Goal: Communication & Community: Share content

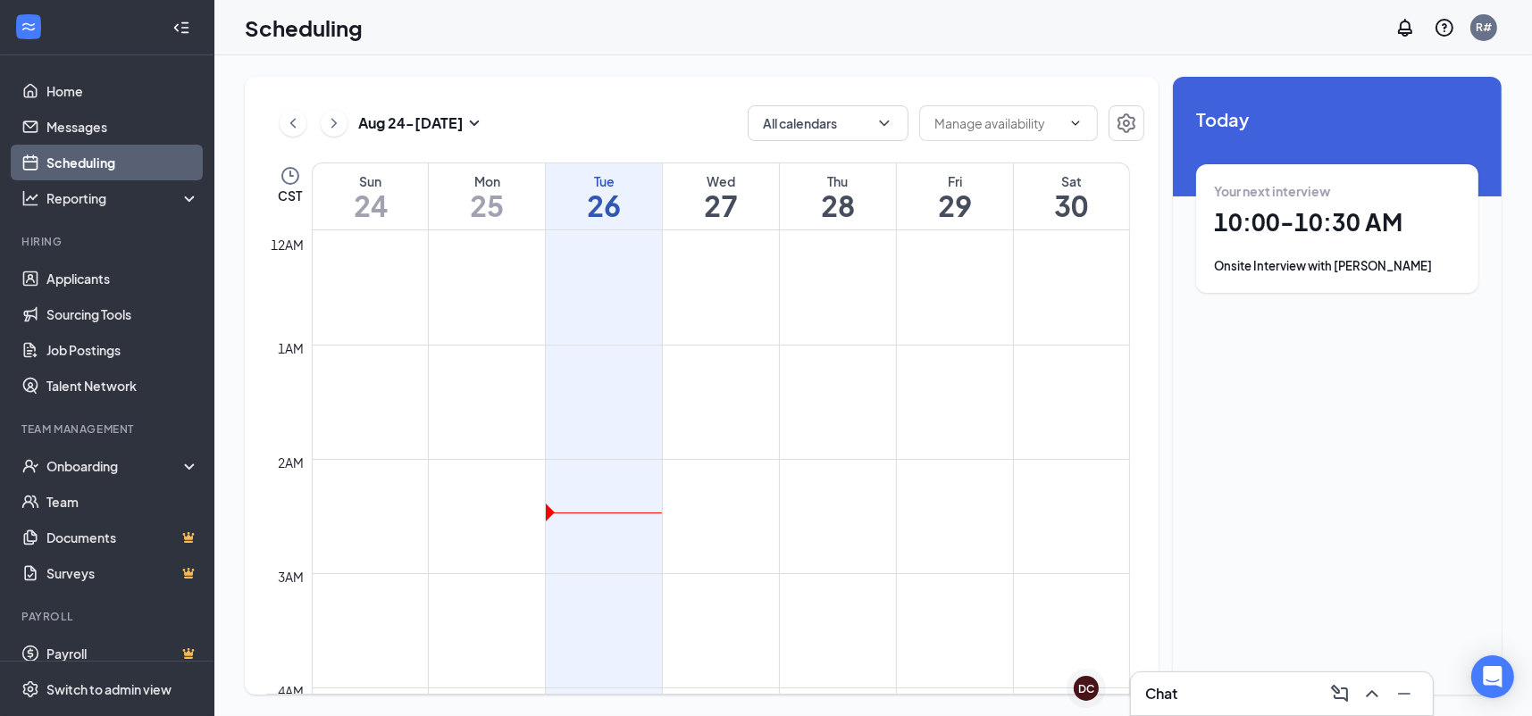
scroll to position [878, 0]
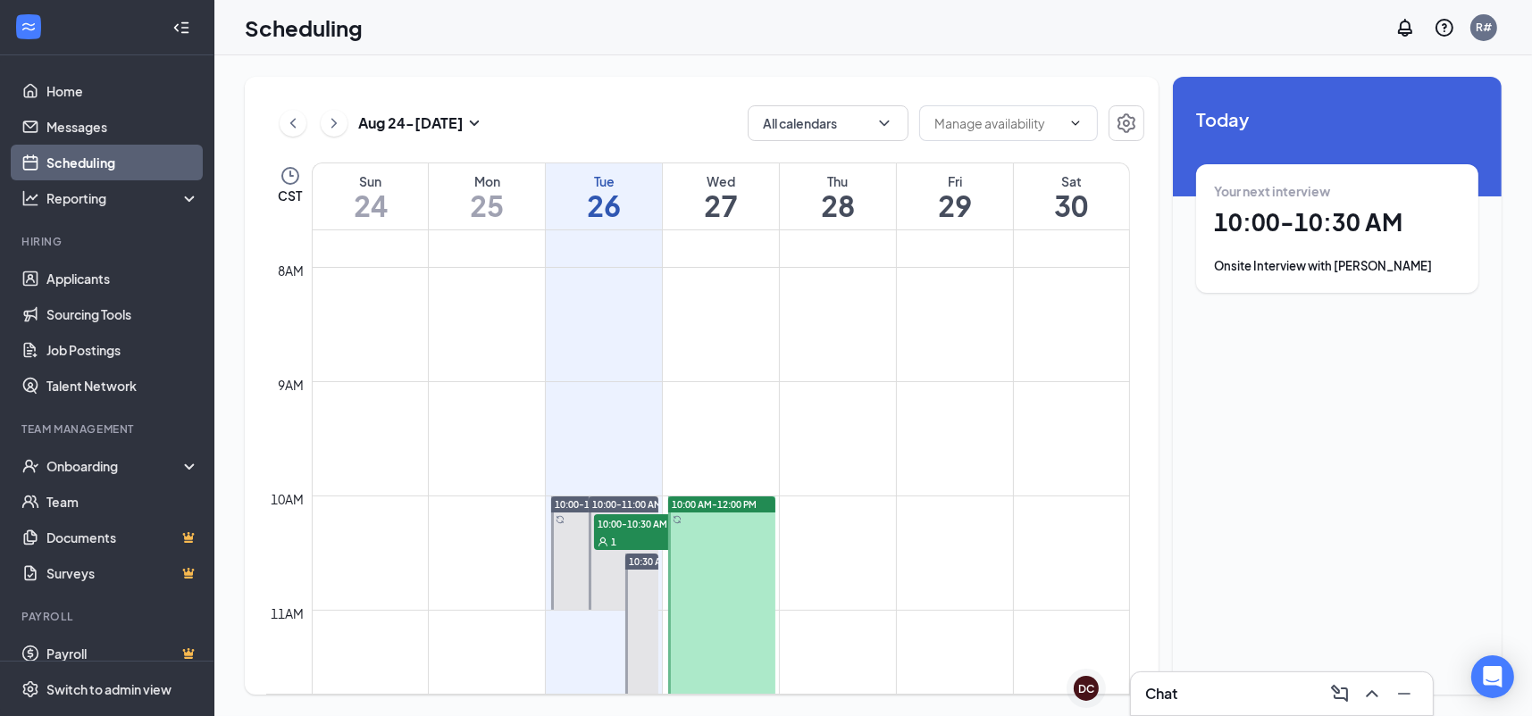
drag, startPoint x: 707, startPoint y: 516, endPoint x: 679, endPoint y: 507, distance: 29.9
click at [707, 516] on div at bounding box center [721, 610] width 107 height 227
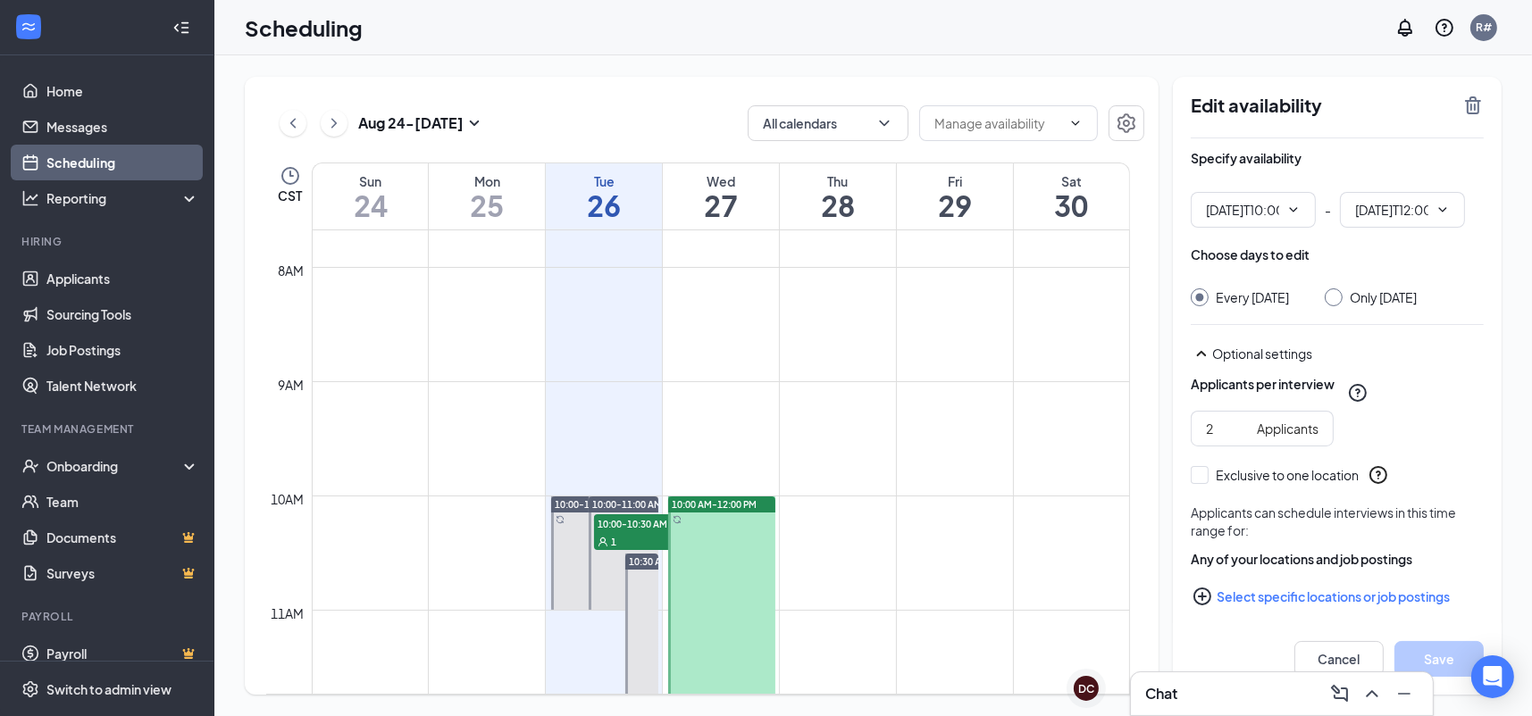
type input "10:00 AM"
type input "12:00 PM"
click at [1475, 112] on icon "TrashOutline" at bounding box center [1472, 105] width 21 height 21
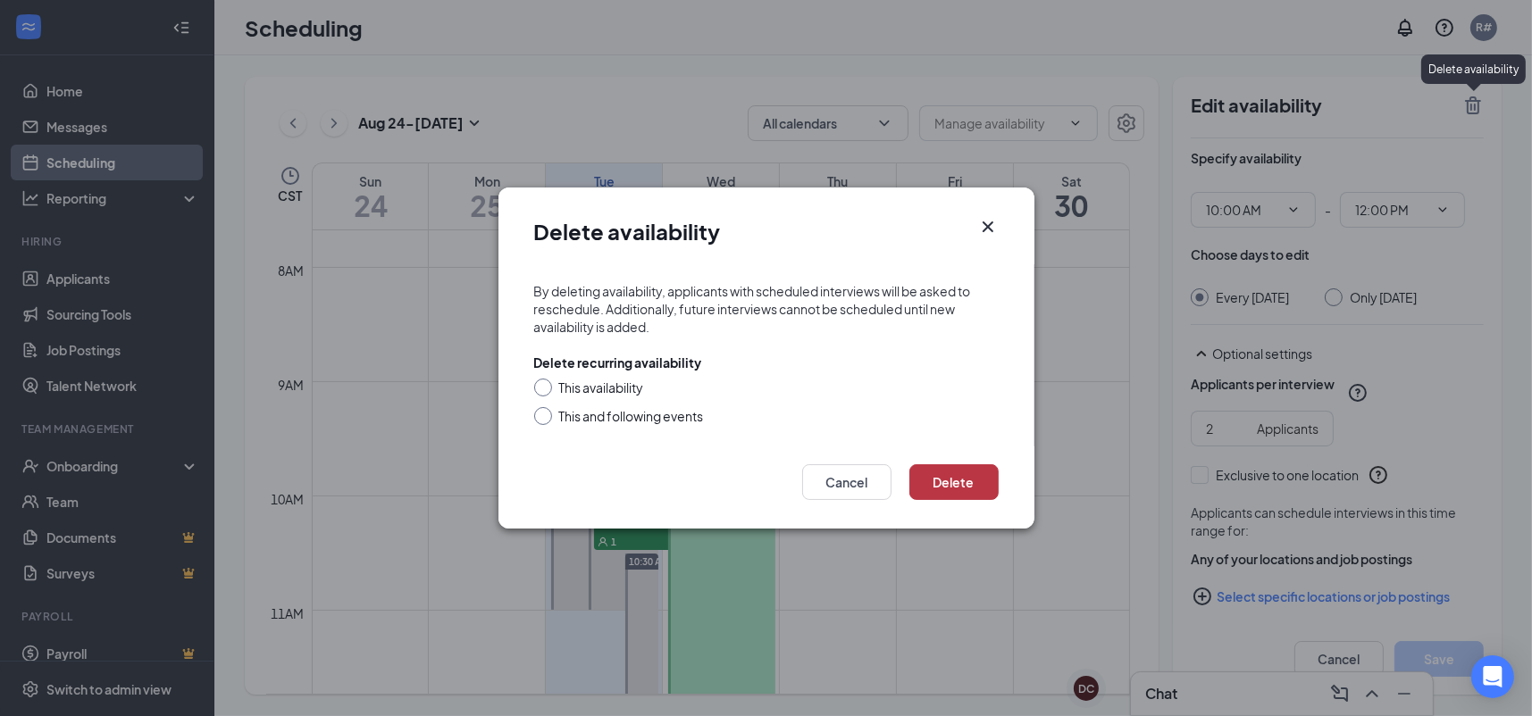
click at [960, 489] on button "Delete" at bounding box center [953, 482] width 89 height 36
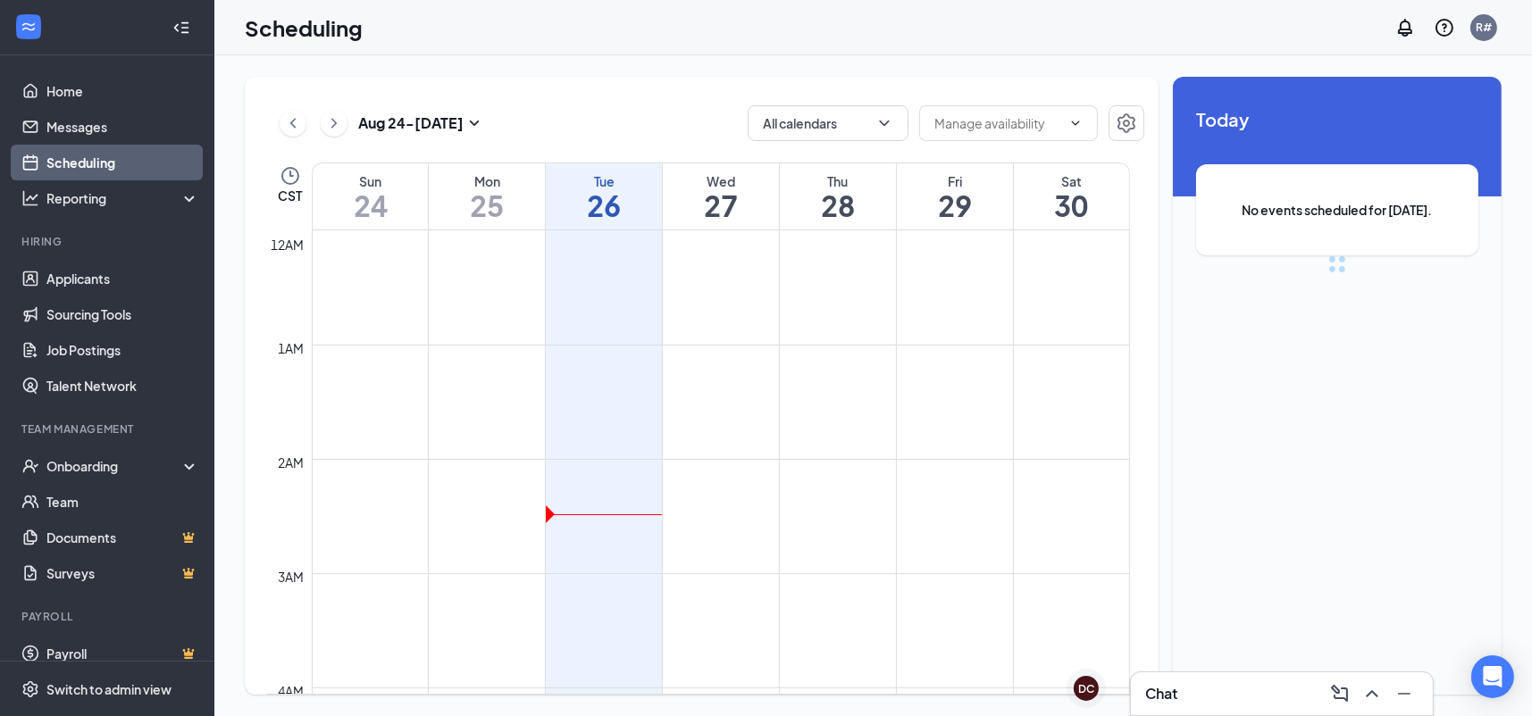
scroll to position [878, 0]
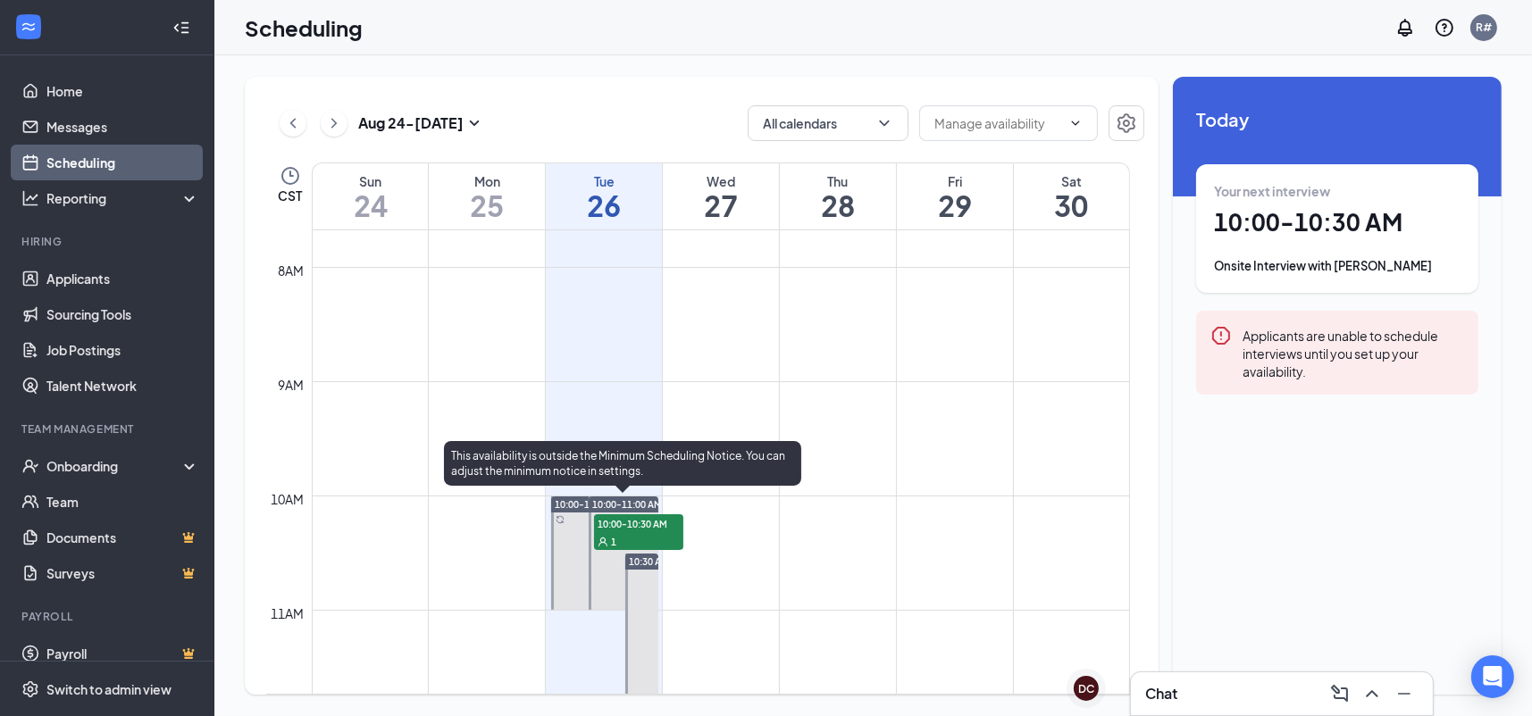
click at [627, 535] on div "1" at bounding box center [638, 541] width 89 height 18
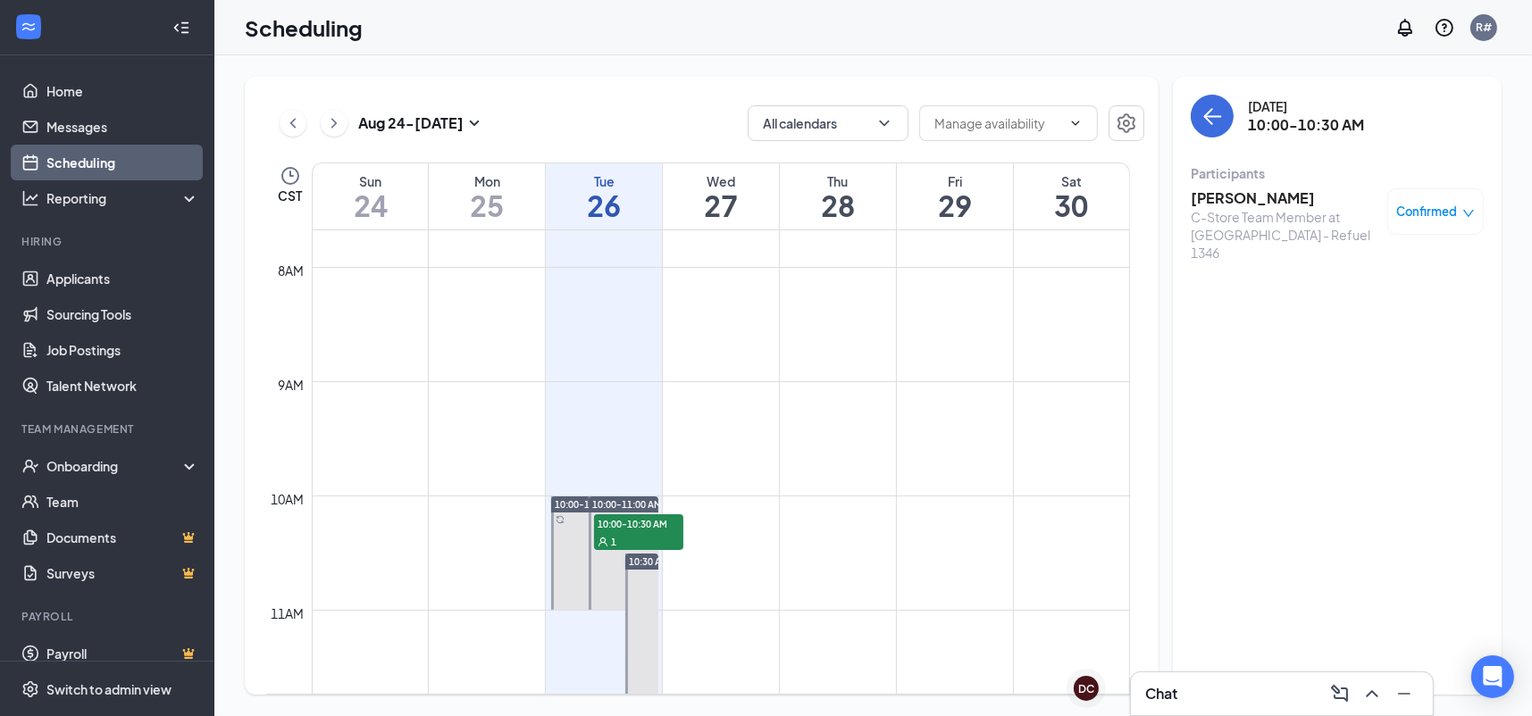
click at [1175, 687] on h3 "Chat" at bounding box center [1161, 694] width 32 height 20
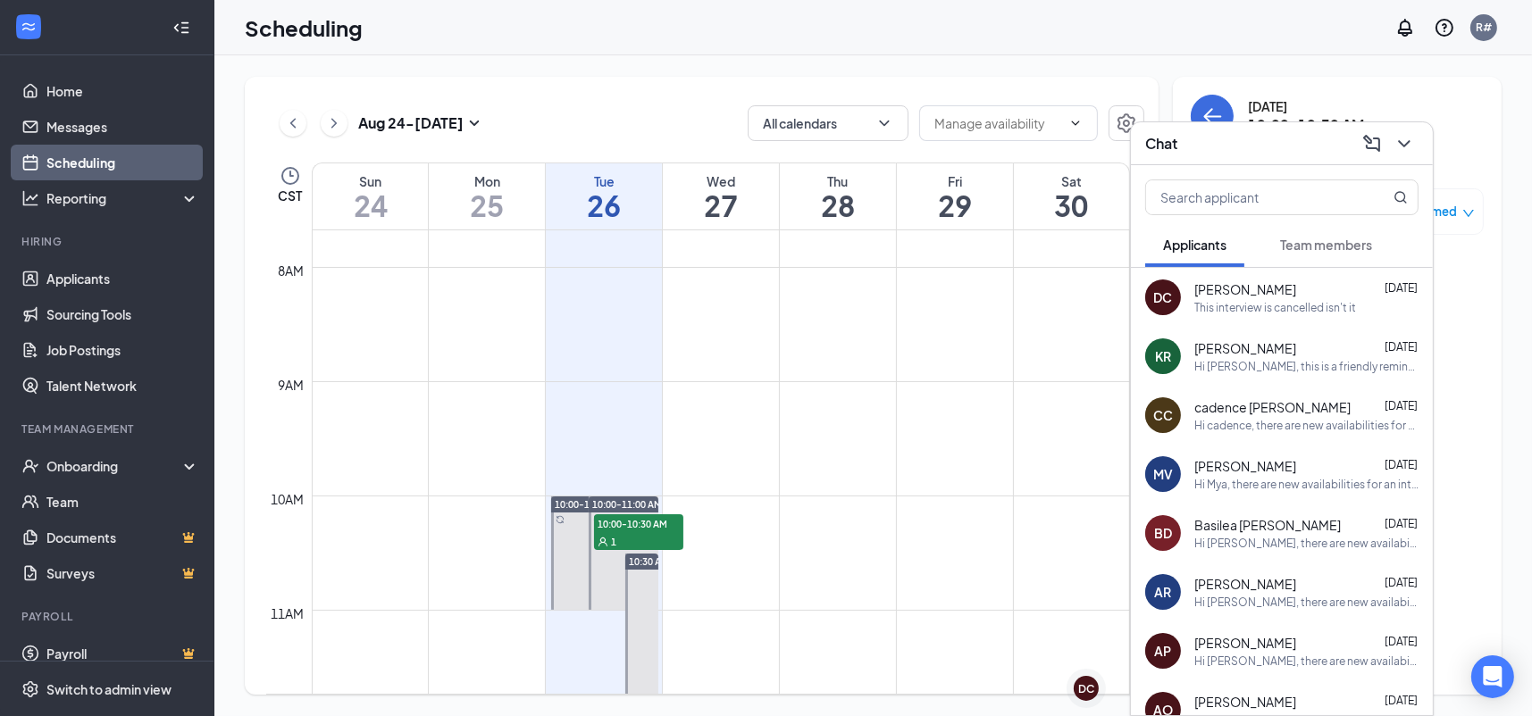
click at [1204, 295] on span "[PERSON_NAME]" at bounding box center [1245, 289] width 102 height 18
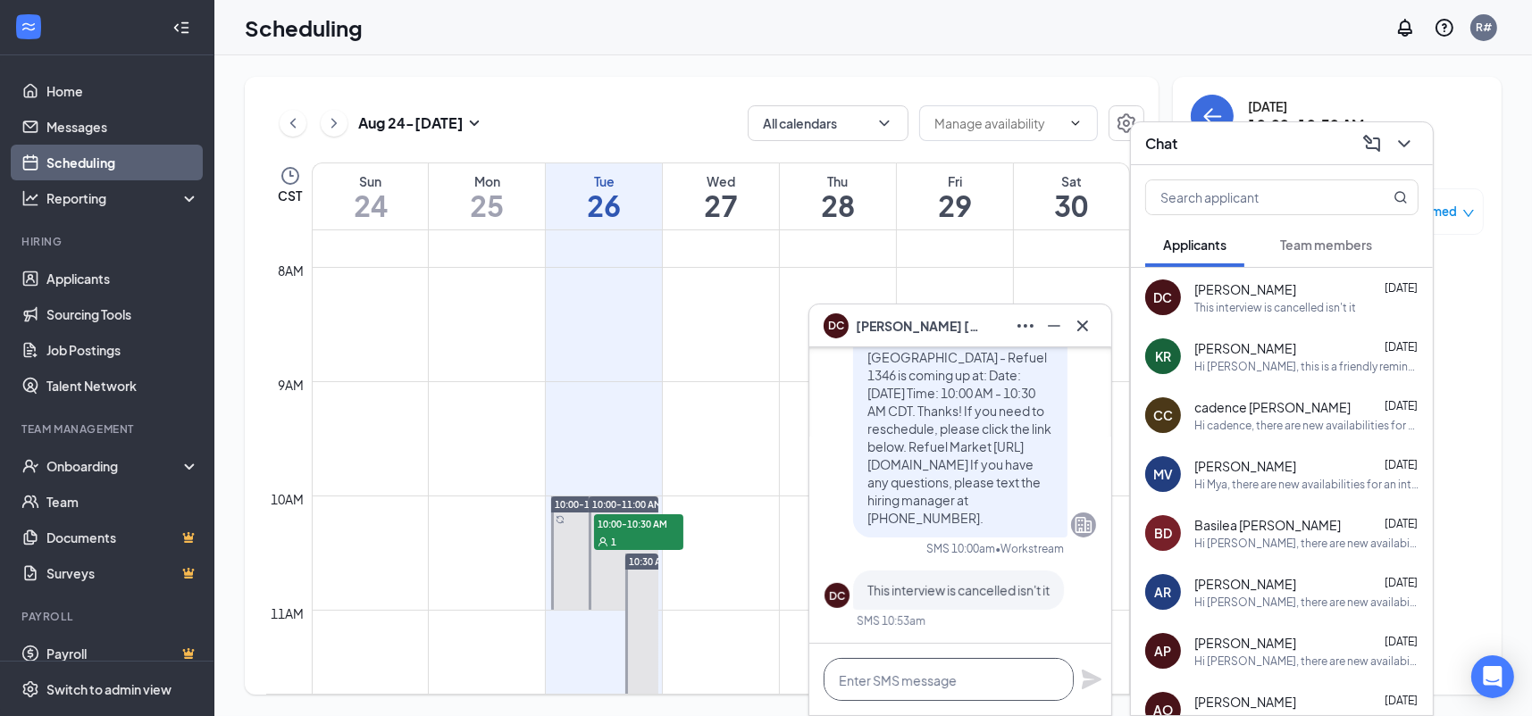
click at [925, 680] on textarea at bounding box center [949, 679] width 250 height 43
click at [856, 681] on textarea "WE are not hiring at this location," at bounding box center [949, 679] width 250 height 43
click at [1042, 684] on textarea "We are not hiring at this location," at bounding box center [949, 679] width 250 height 43
type textarea "We are not hiring at this location, you can apply for store [STREET_ADDRESS][PE…"
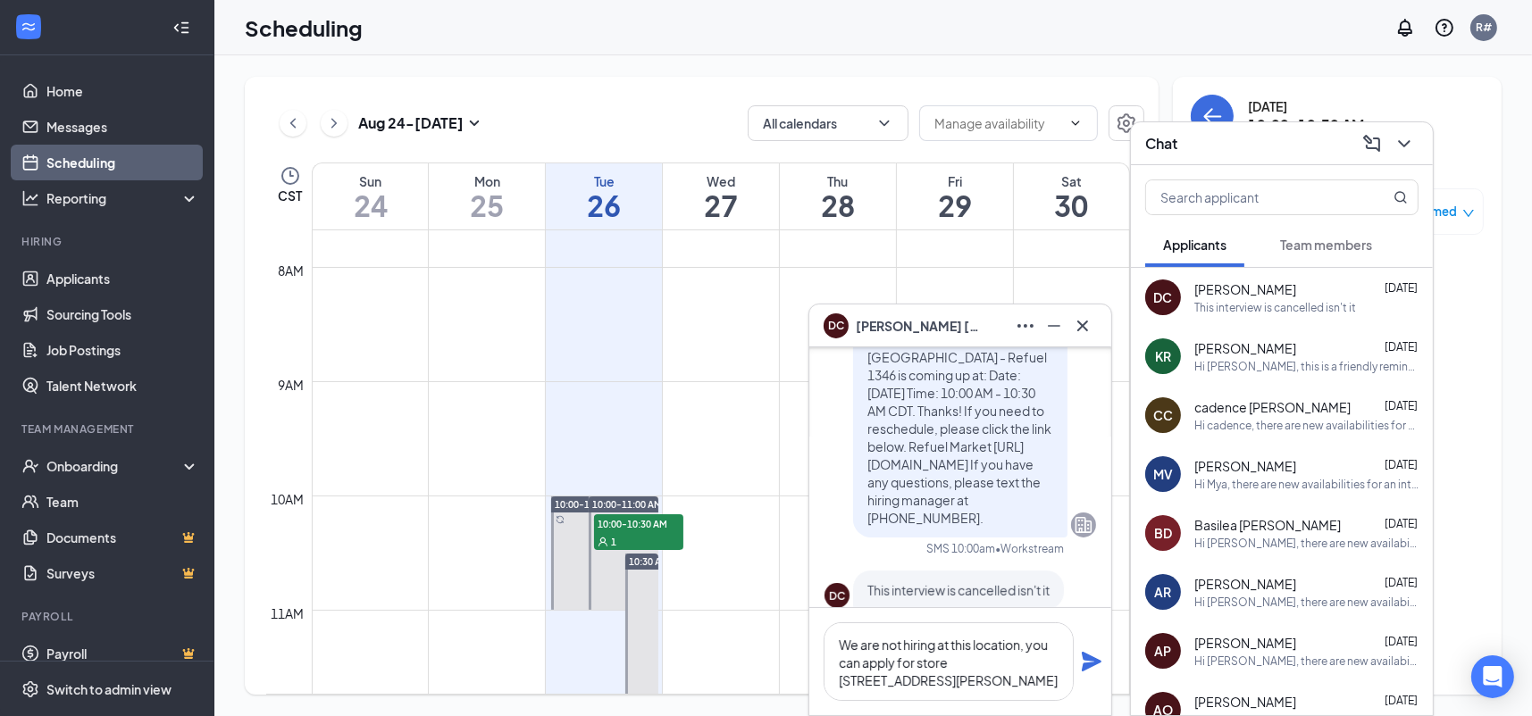
click at [1083, 669] on icon "Plane" at bounding box center [1092, 662] width 20 height 20
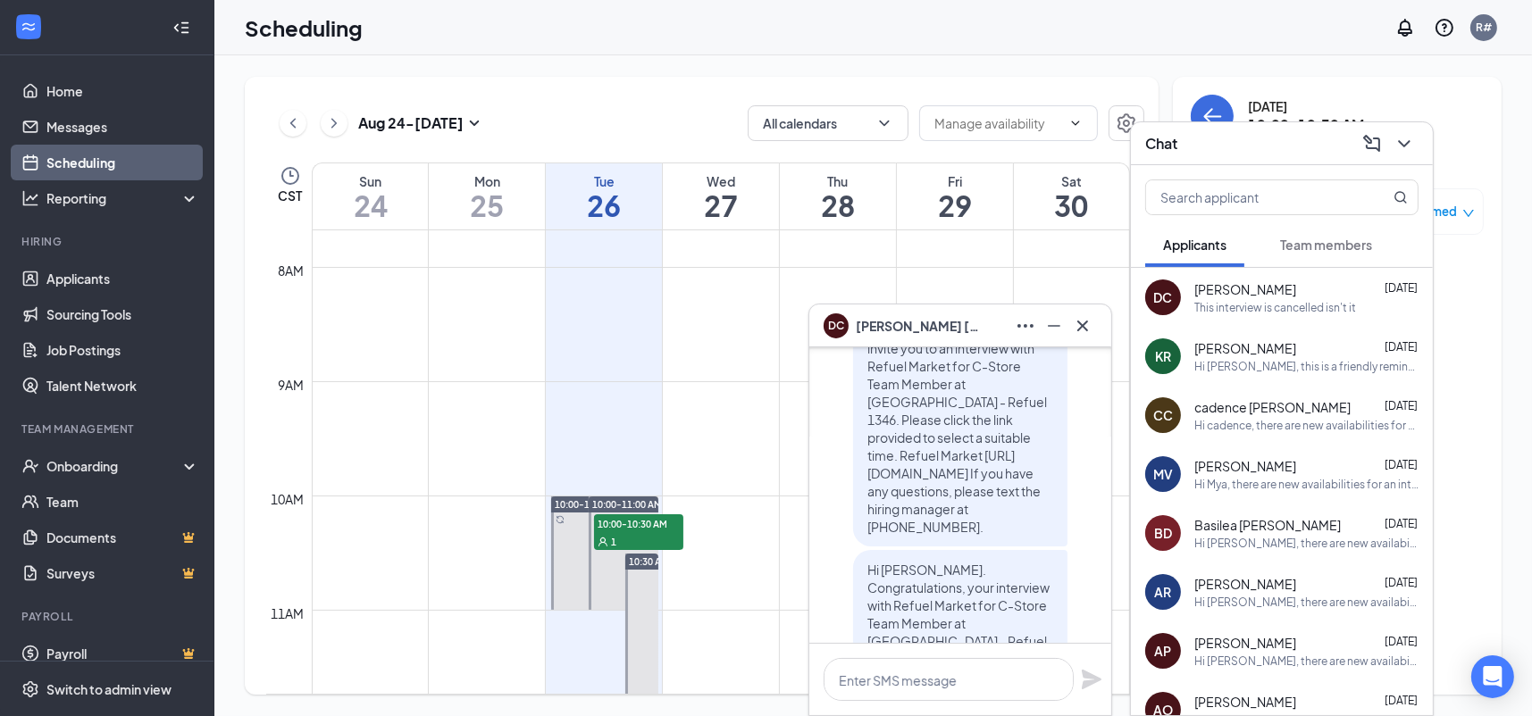
scroll to position [-1340, 0]
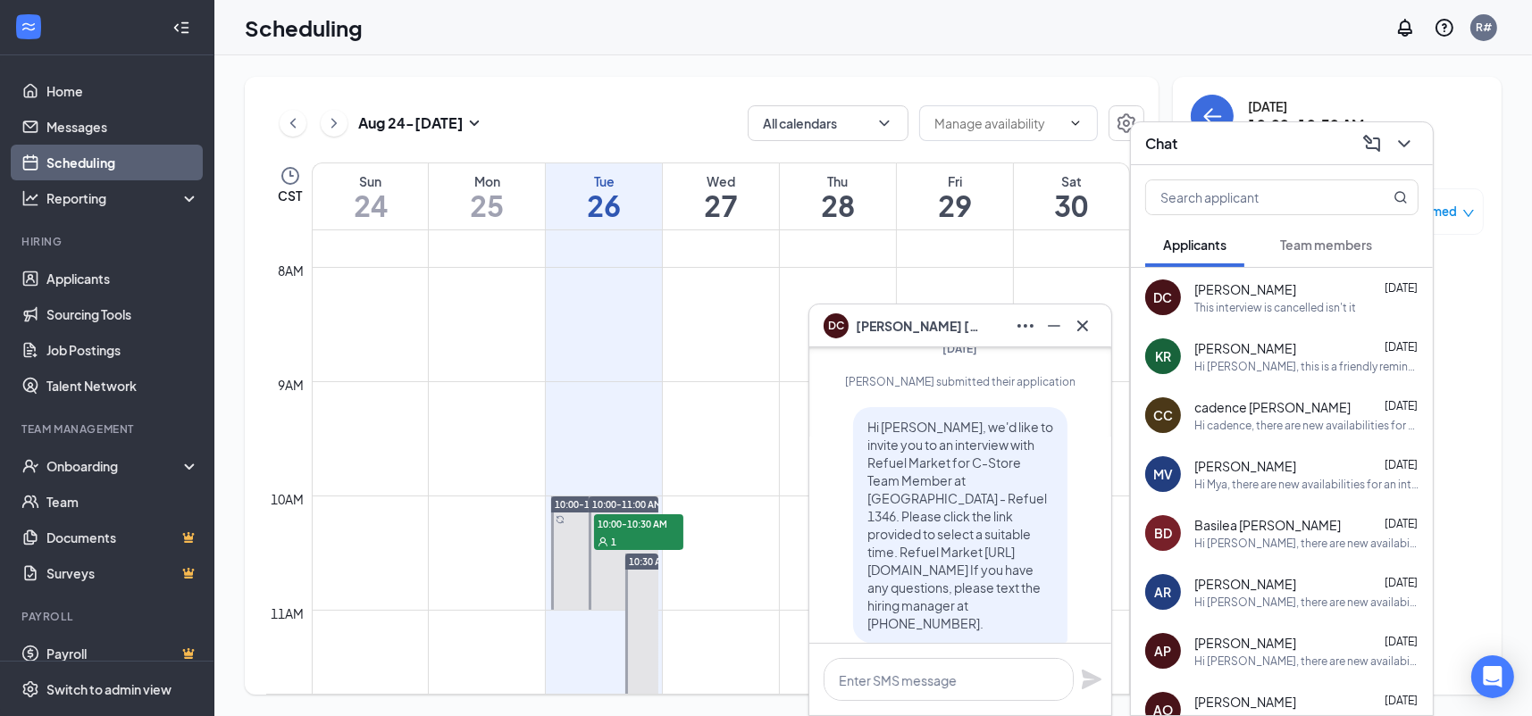
click at [1197, 21] on div "Scheduling R#" at bounding box center [872, 27] width 1317 height 55
click at [65, 197] on div "Reporting" at bounding box center [123, 198] width 154 height 18
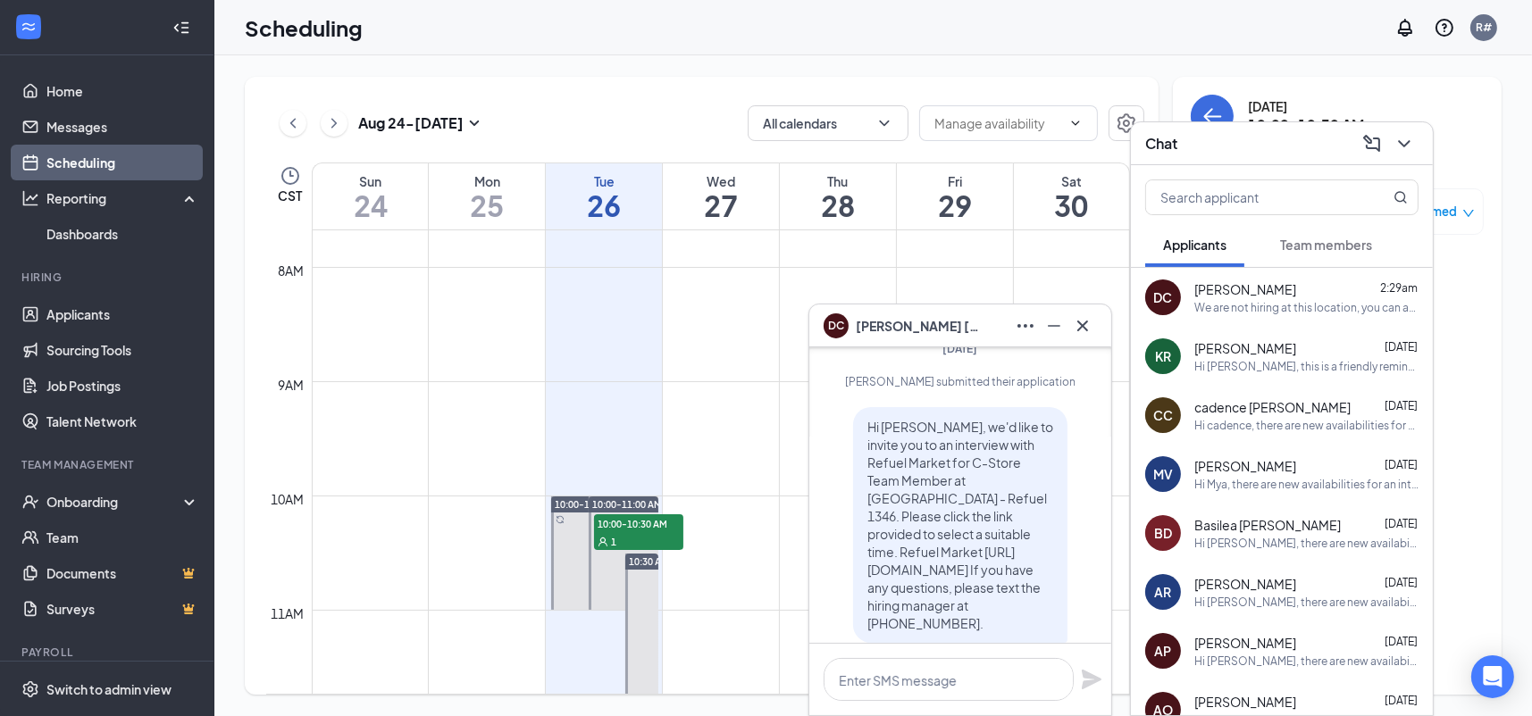
click at [71, 255] on ul "Home Messages Scheduling Reporting Dashboards Hiring Applicants Sourcing Tools …" at bounding box center [106, 384] width 213 height 659
click at [76, 238] on link "Dashboards" at bounding box center [122, 234] width 153 height 36
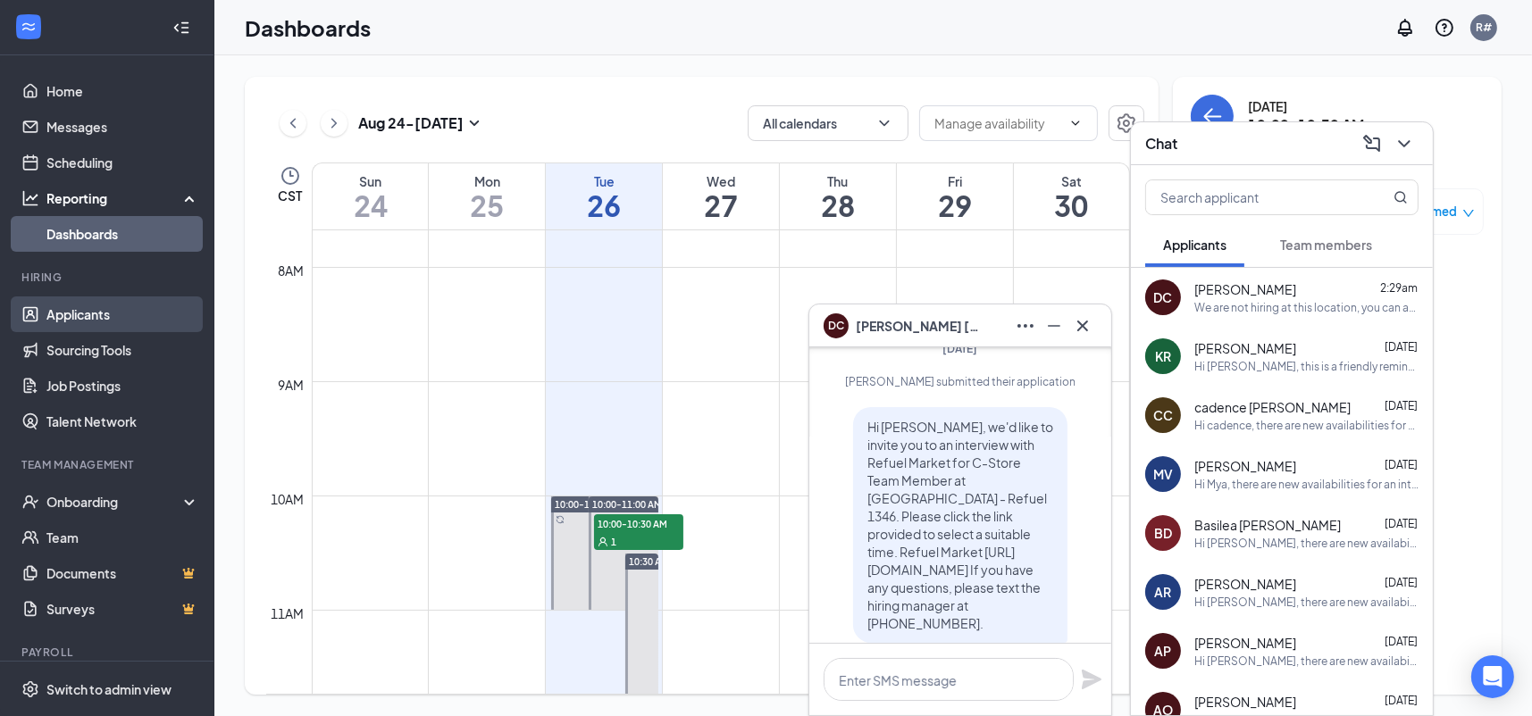
click at [71, 316] on link "Applicants" at bounding box center [122, 315] width 153 height 36
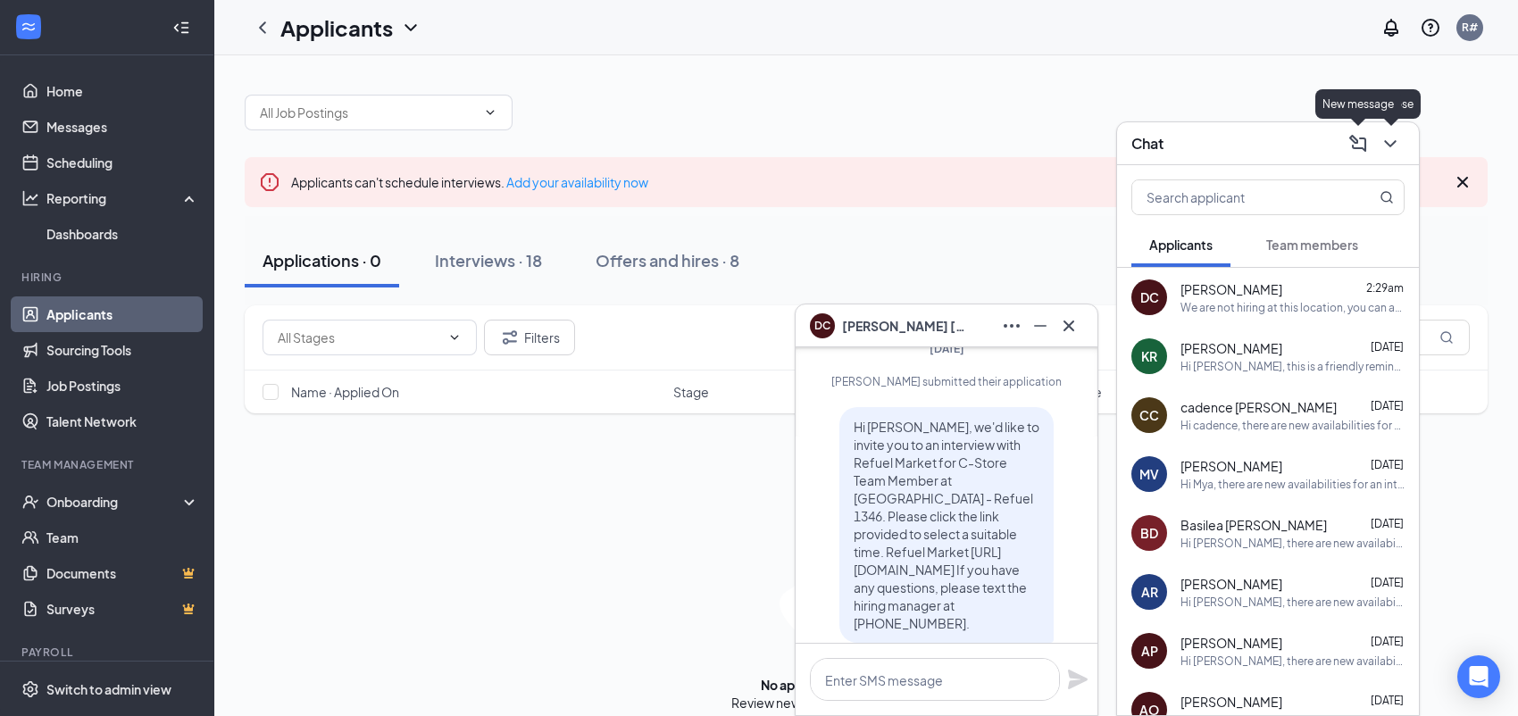
click at [1388, 141] on icon "ChevronDown" at bounding box center [1390, 143] width 21 height 21
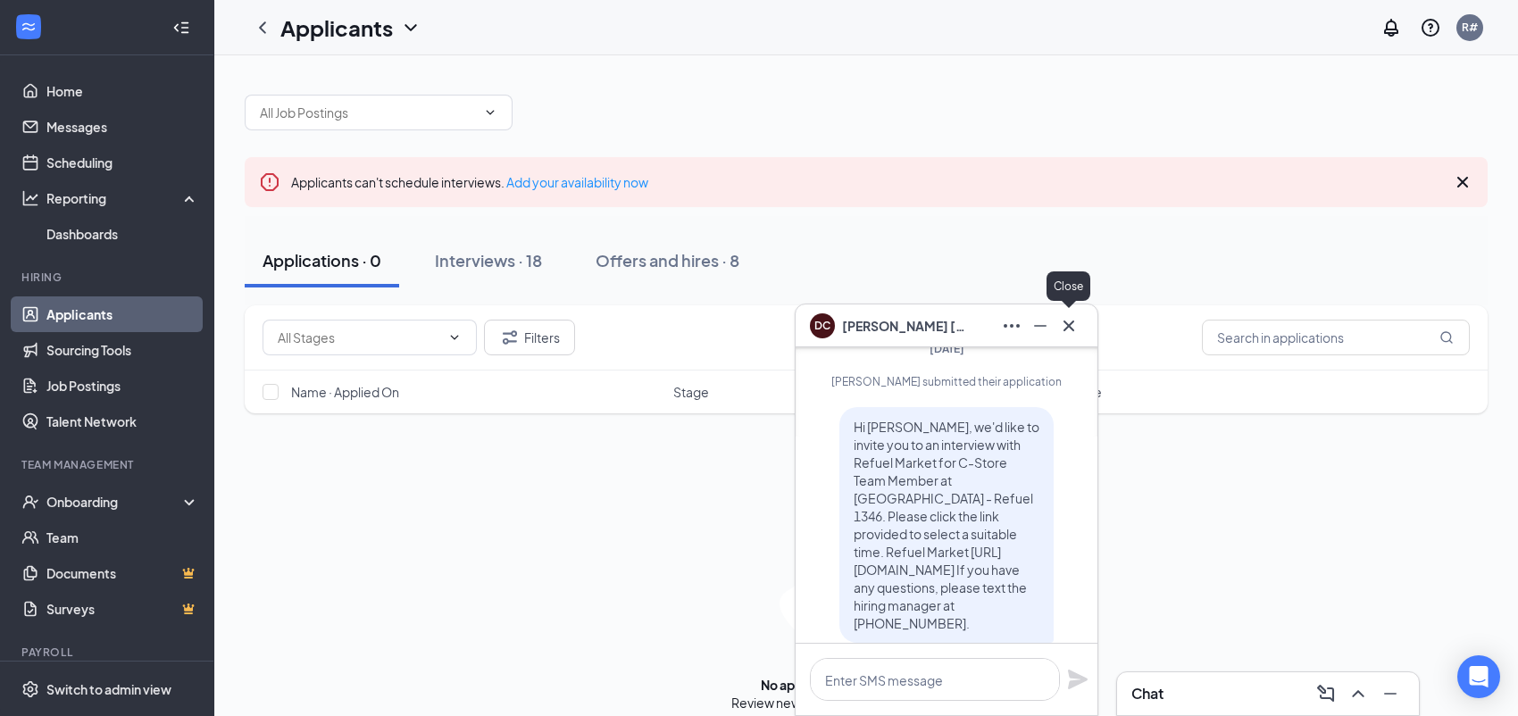
click at [1065, 316] on icon "Cross" at bounding box center [1068, 325] width 21 height 21
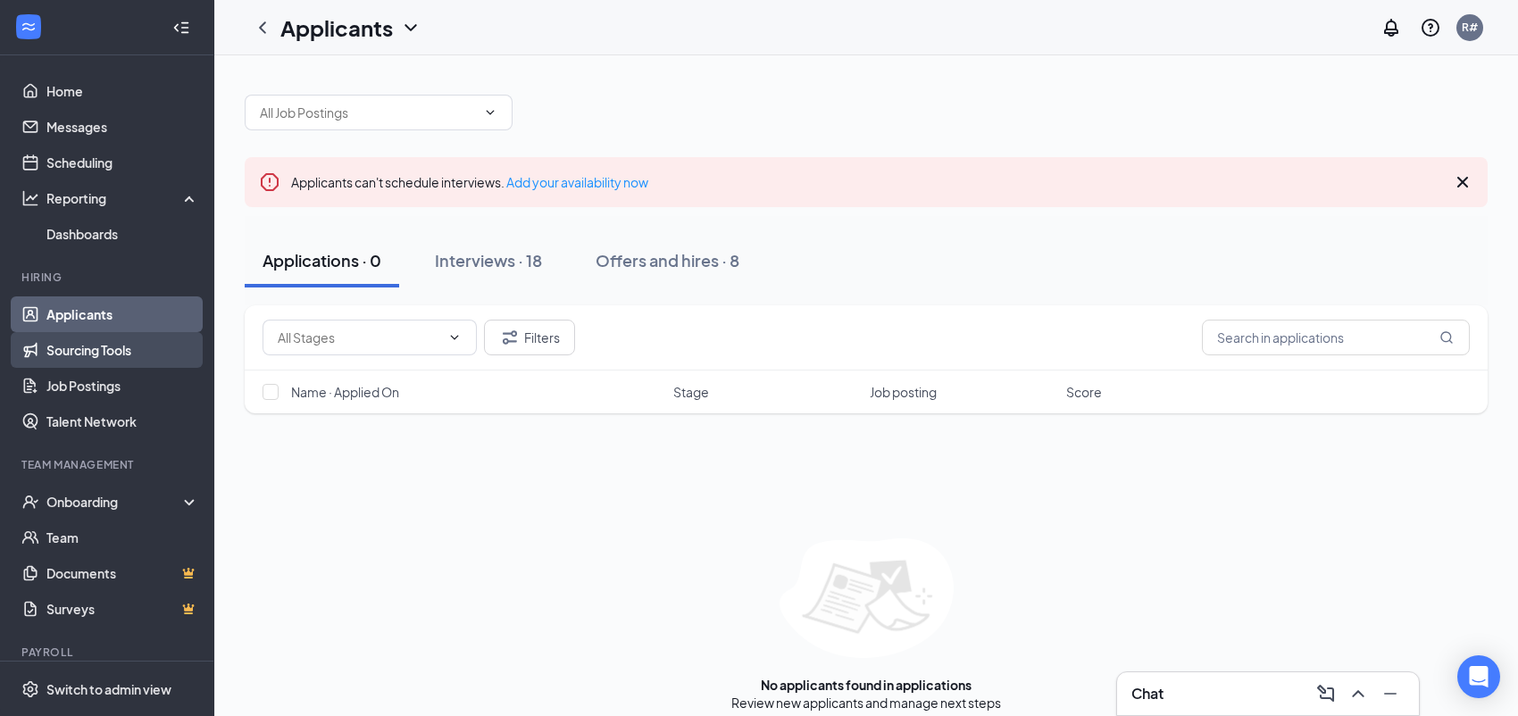
click at [64, 347] on link "Sourcing Tools" at bounding box center [122, 350] width 153 height 36
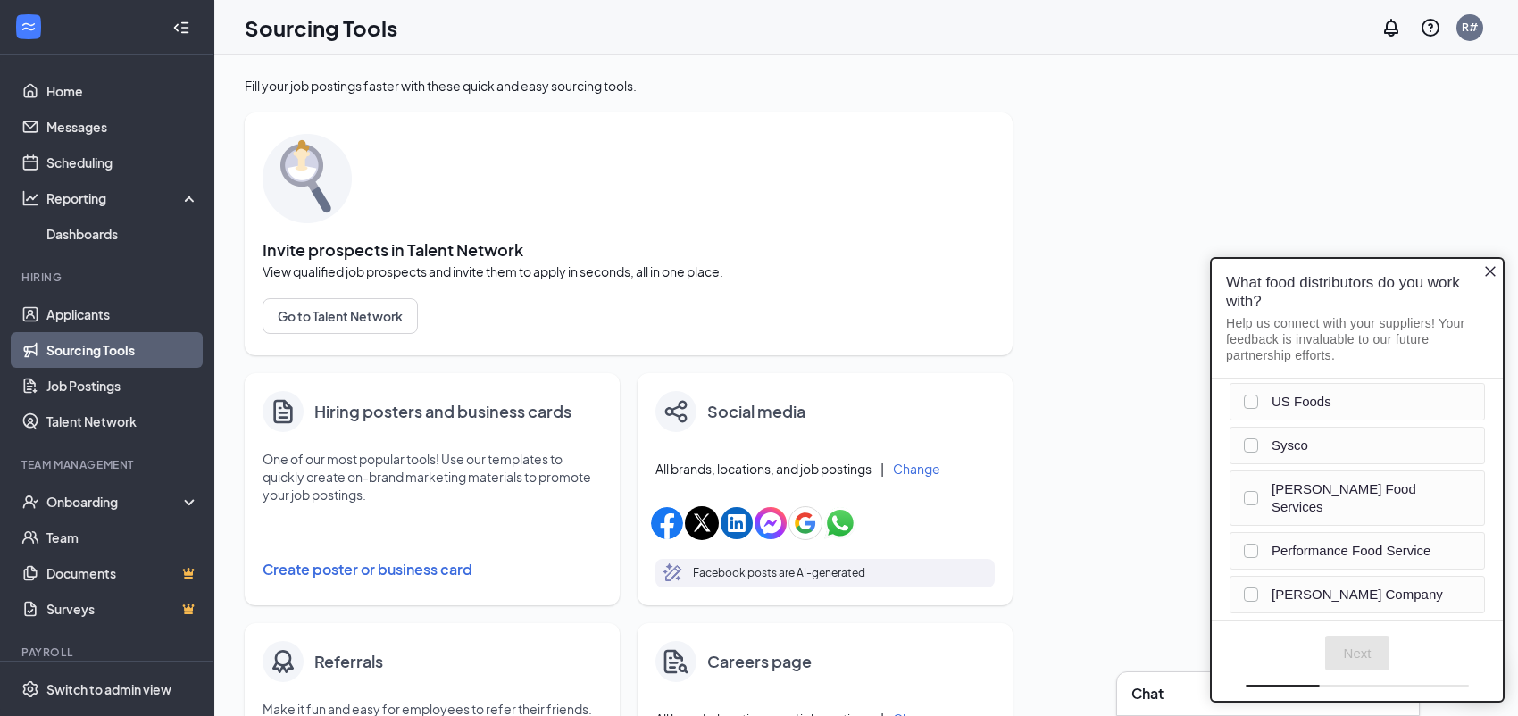
click at [1488, 272] on icon "Close button" at bounding box center [1490, 270] width 11 height 11
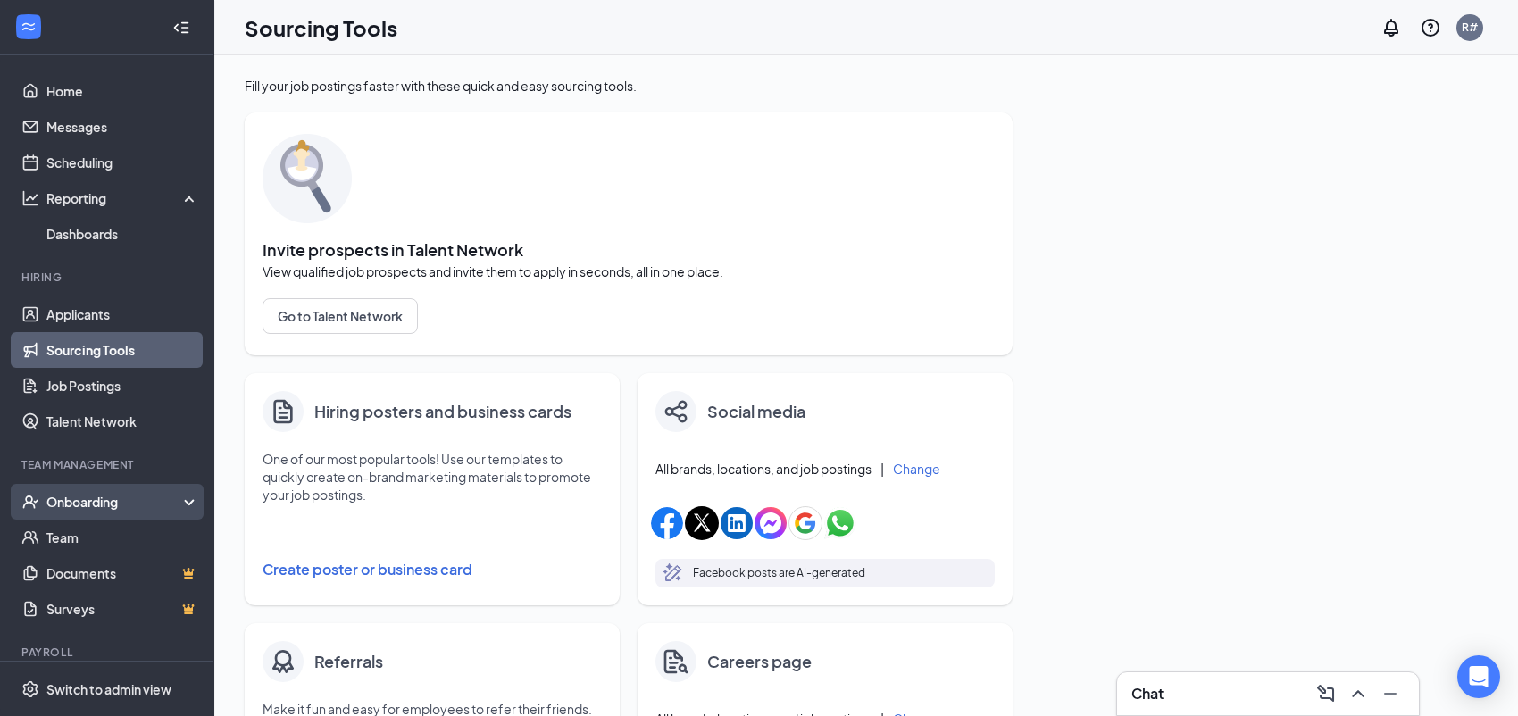
click at [88, 513] on div "Onboarding" at bounding box center [107, 502] width 214 height 36
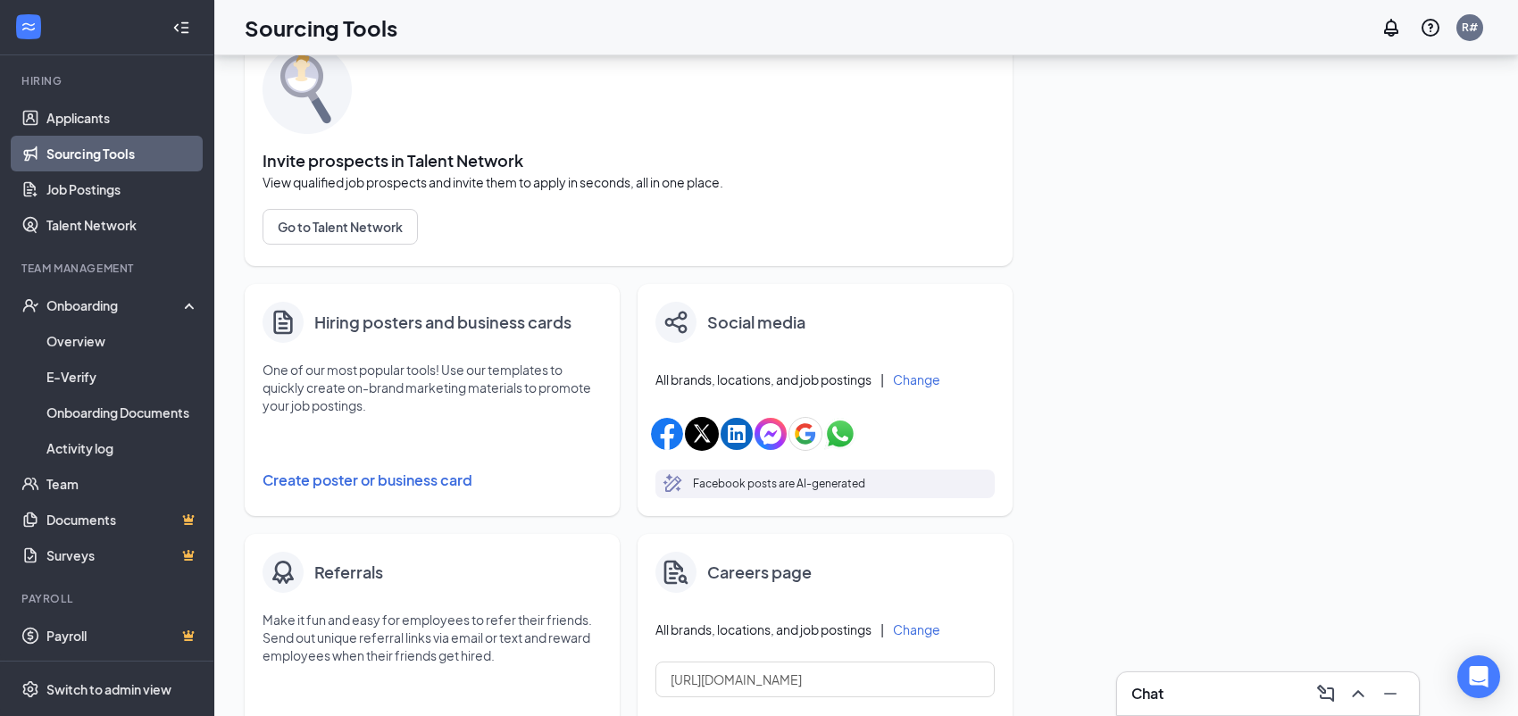
scroll to position [107, 0]
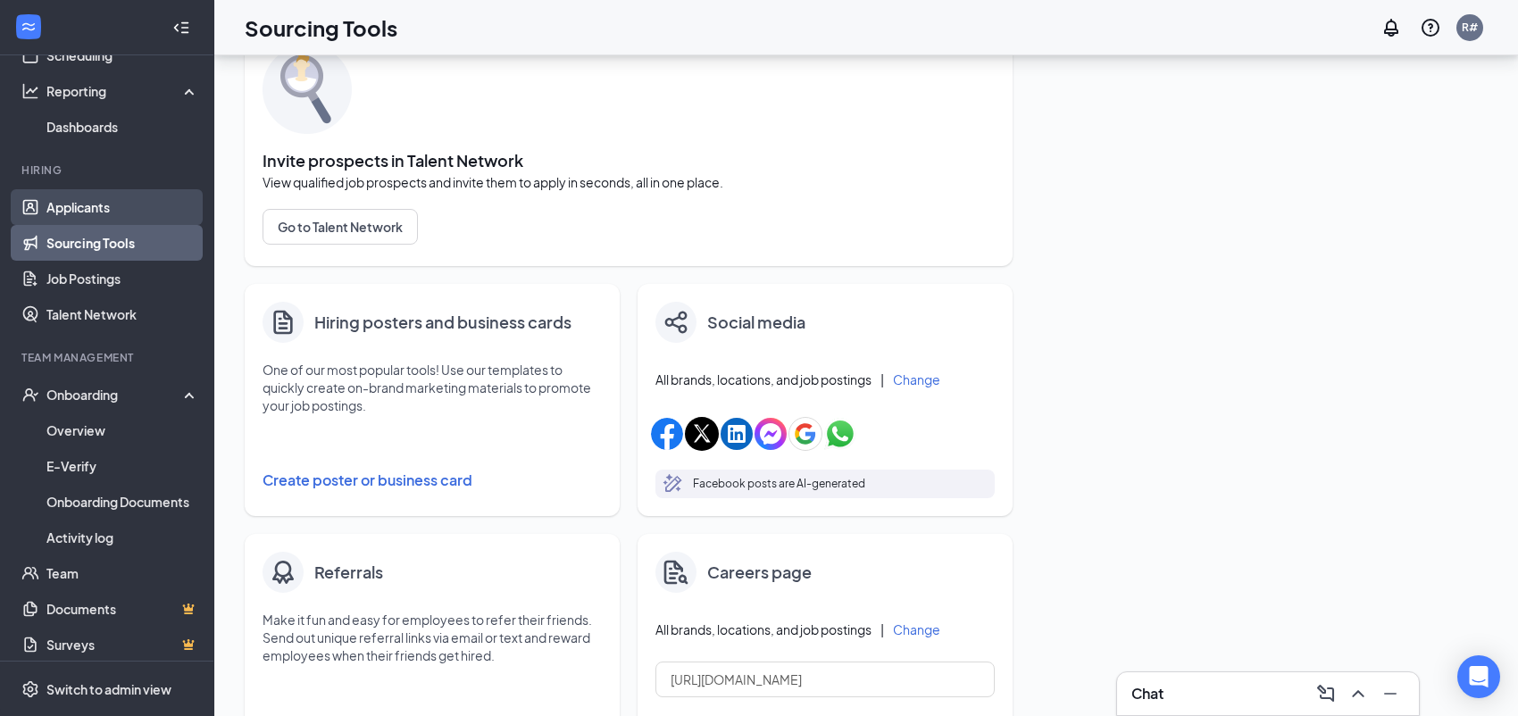
click at [77, 205] on link "Applicants" at bounding box center [122, 207] width 153 height 36
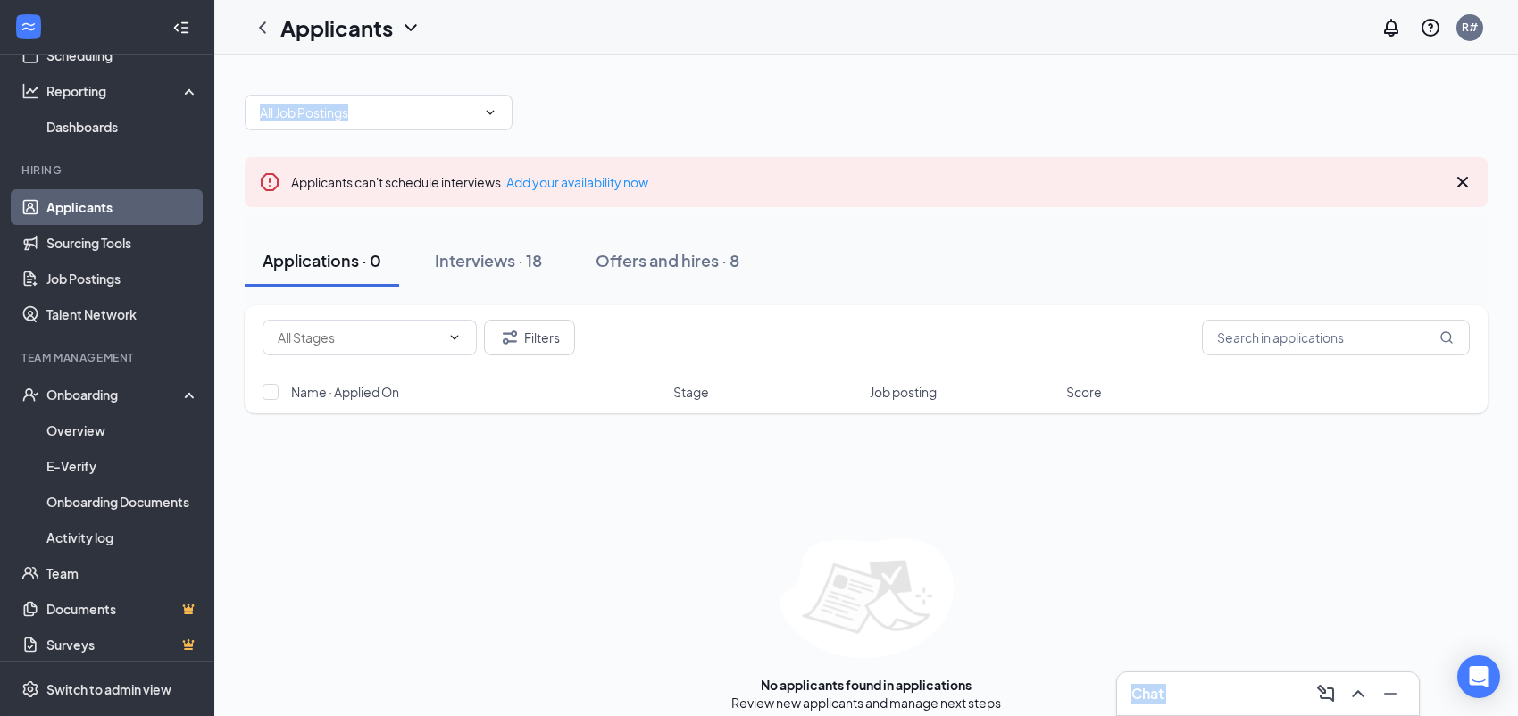
click at [1455, 0] on html "Home Messages Scheduling Reporting Dashboards Hiring Applicants Sourcing Tools …" at bounding box center [759, 358] width 1518 height 716
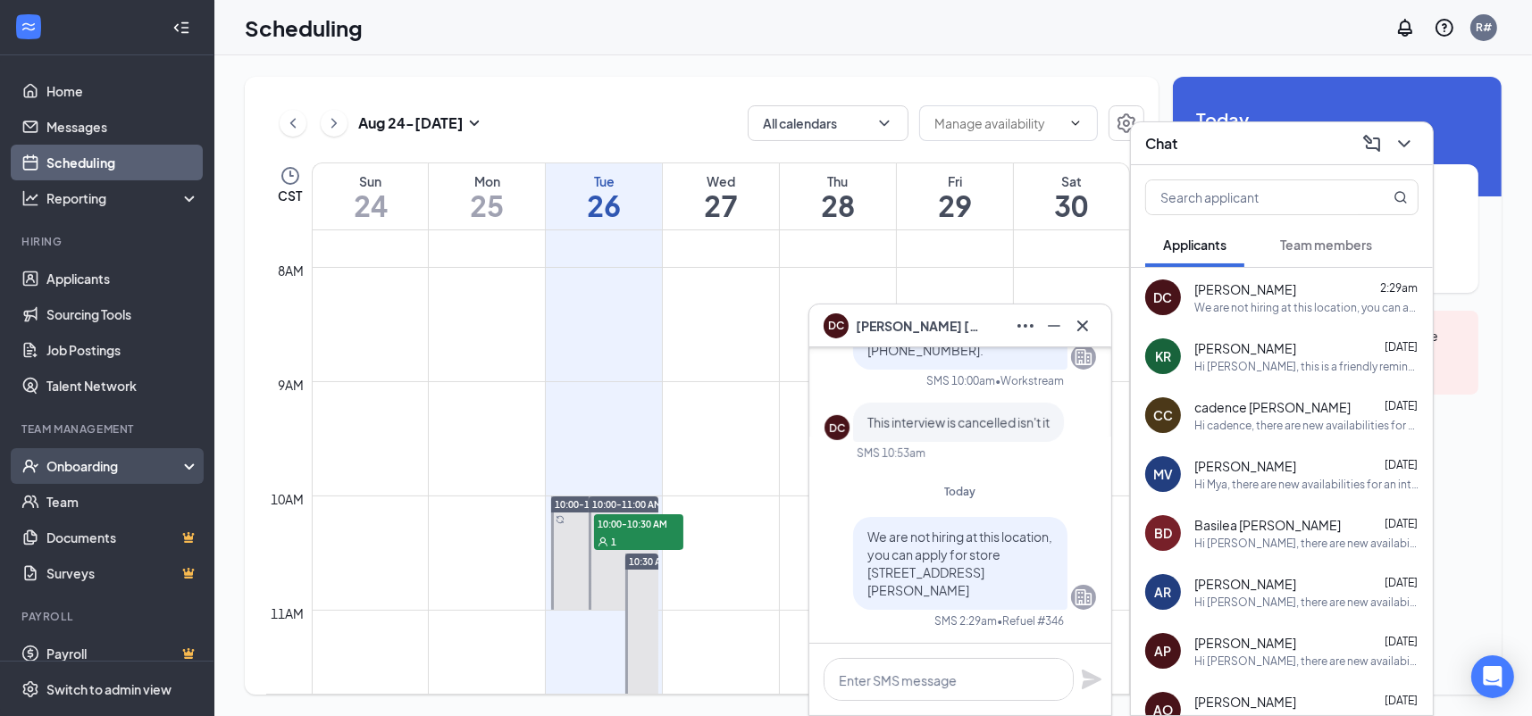
click at [89, 473] on div "Onboarding" at bounding box center [115, 466] width 138 height 18
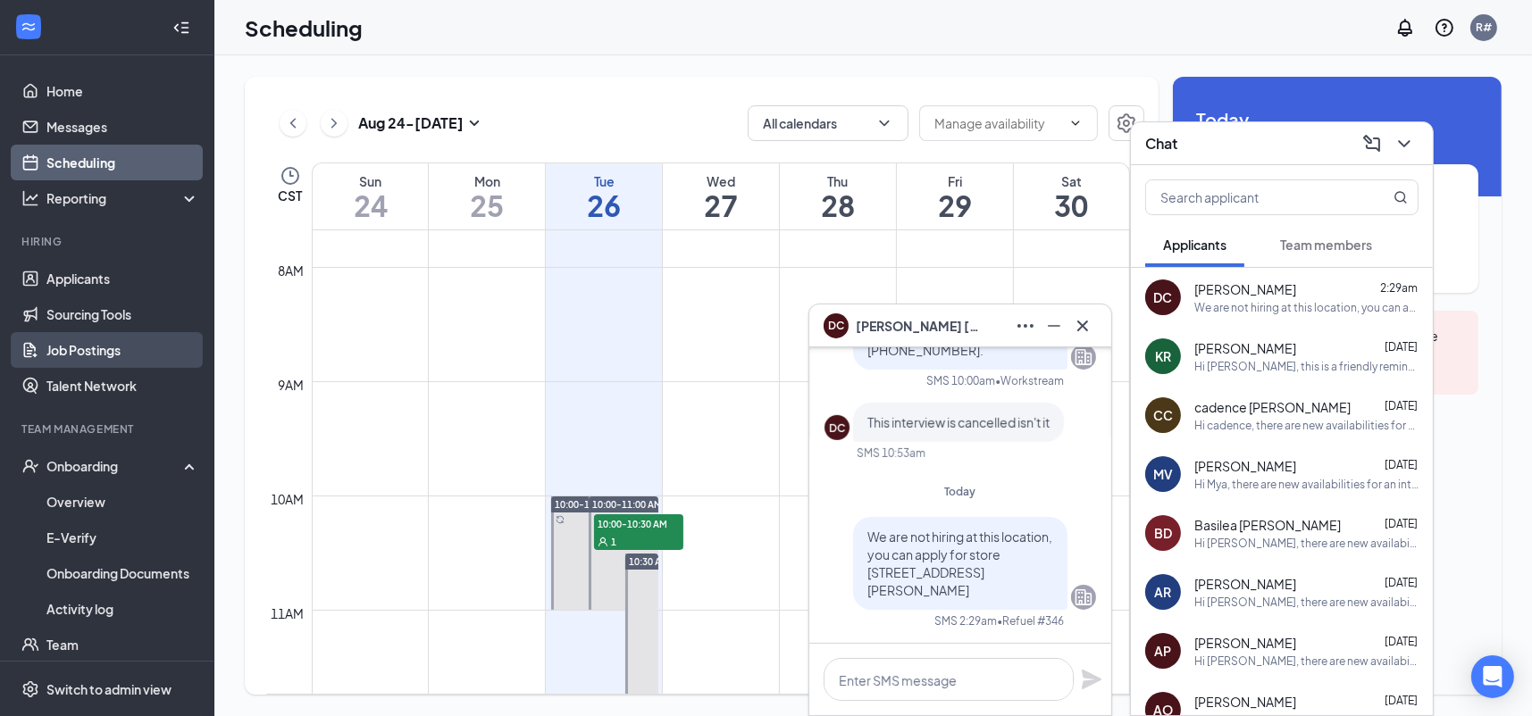
click at [79, 342] on link "Job Postings" at bounding box center [122, 350] width 153 height 36
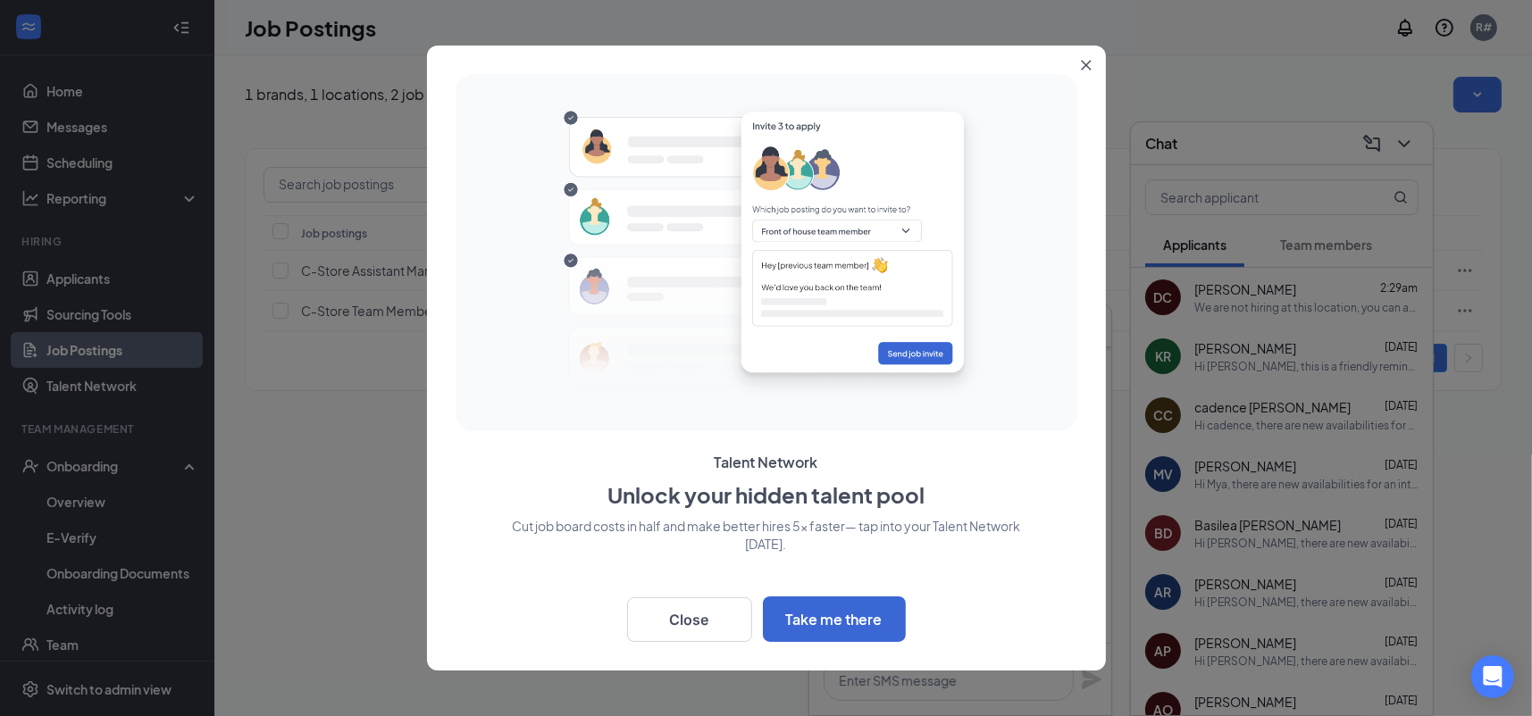
click at [1081, 67] on icon "Close" at bounding box center [1086, 65] width 11 height 11
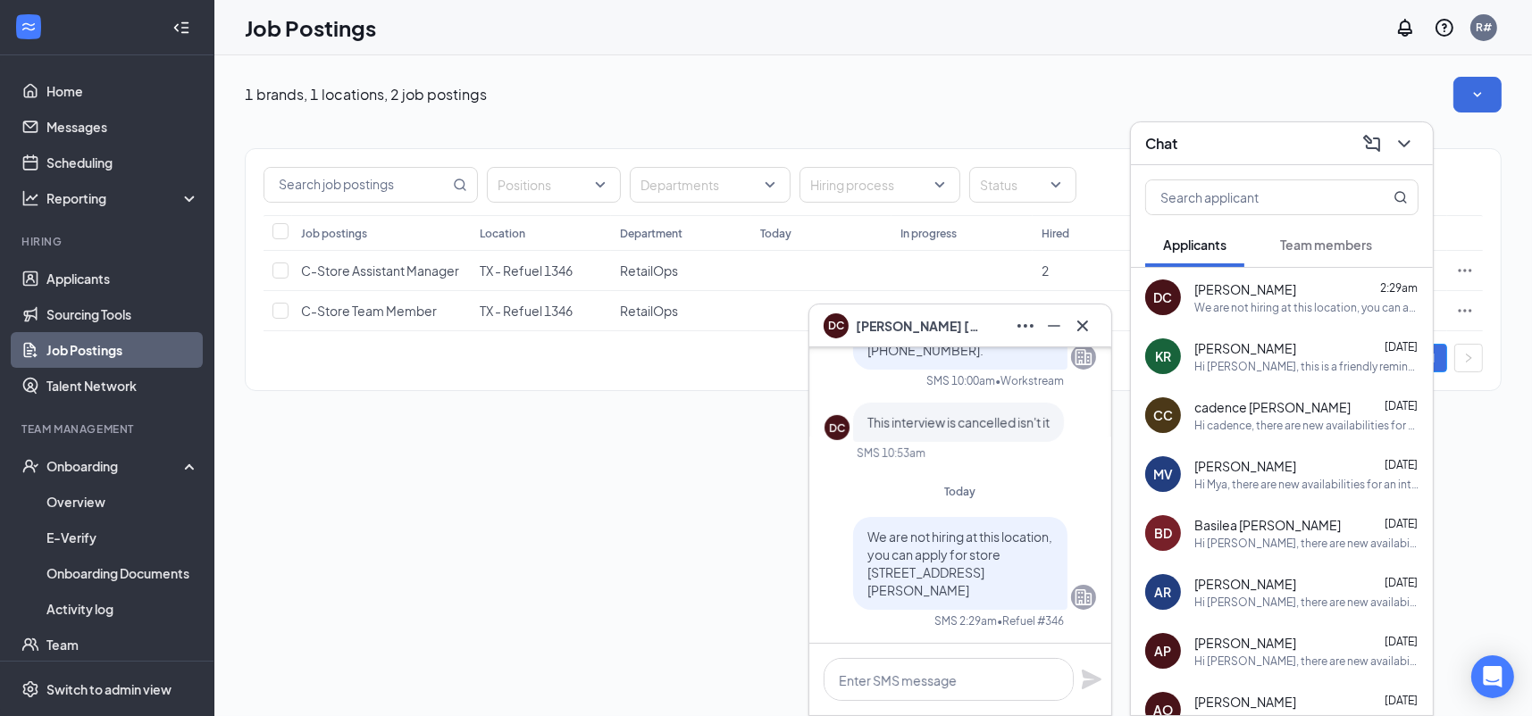
click at [172, 29] on icon "Collapse" at bounding box center [181, 28] width 18 height 18
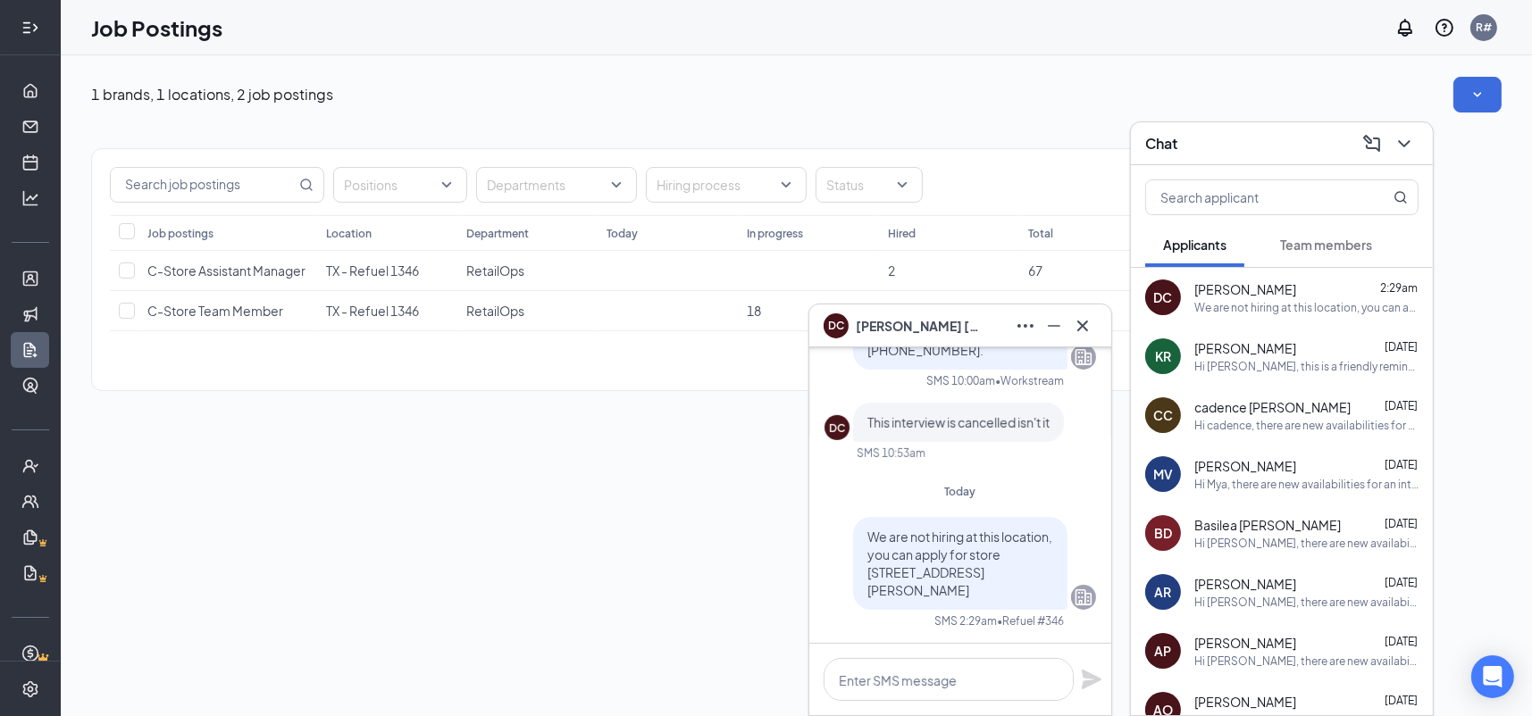
click at [22, 26] on icon "Expand" at bounding box center [25, 27] width 7 height 12
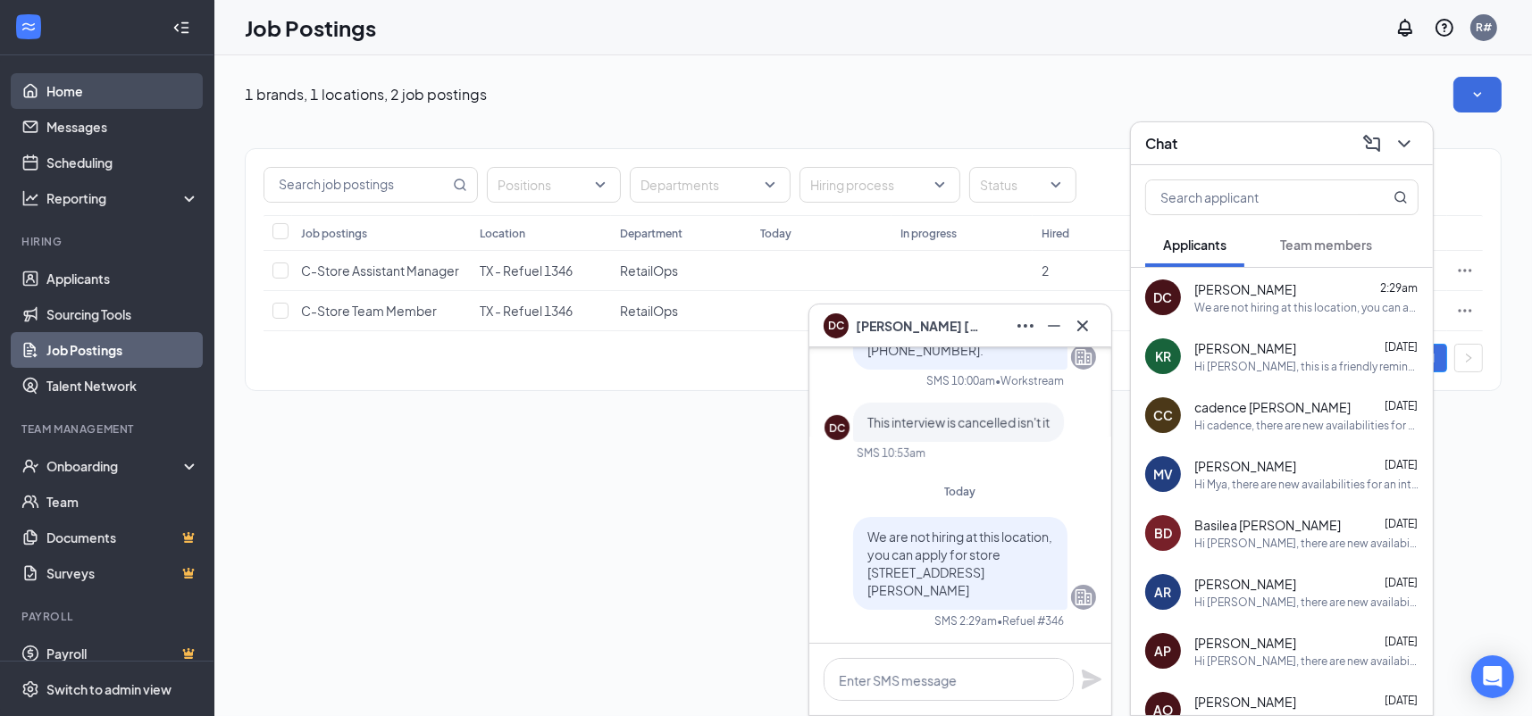
click at [59, 89] on link "Home" at bounding box center [122, 91] width 153 height 36
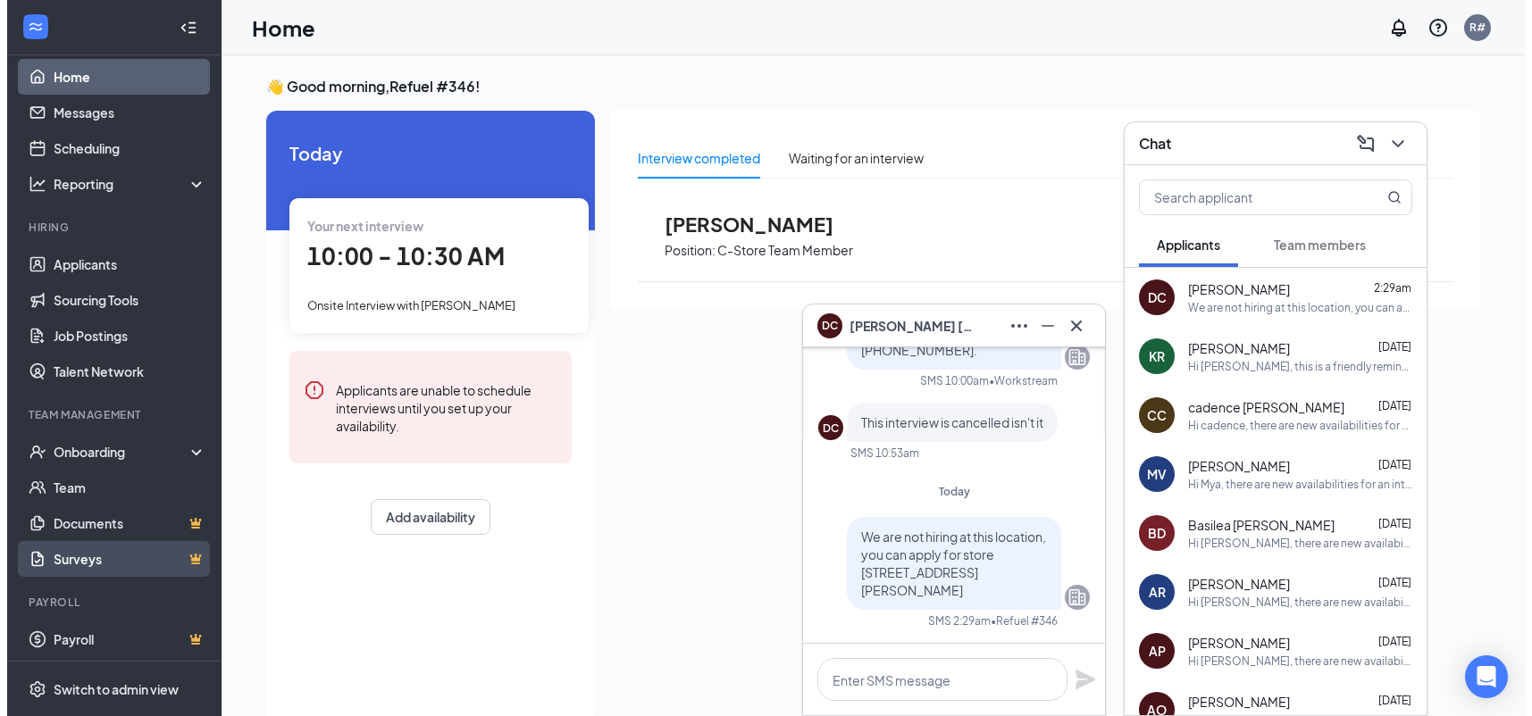
scroll to position [18, 0]
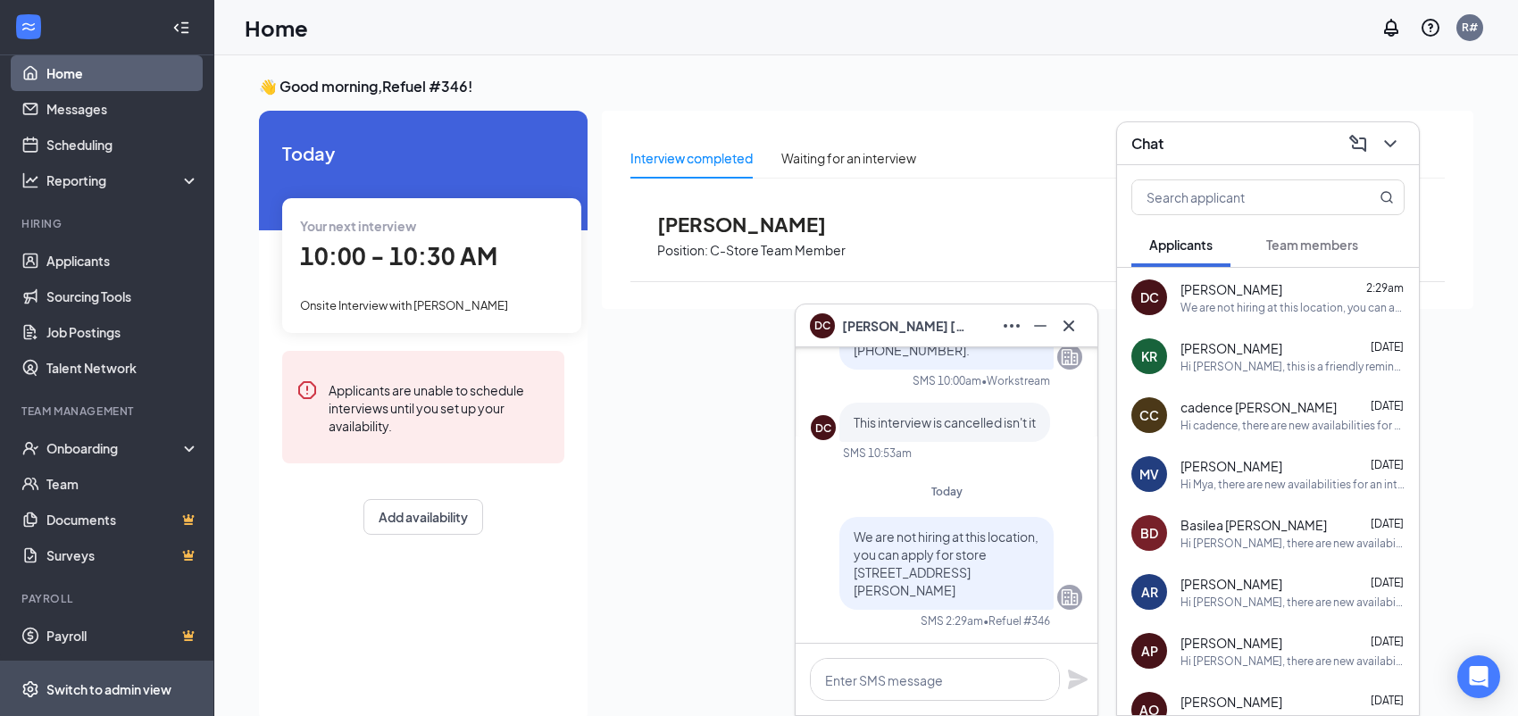
click at [89, 681] on div "Switch to admin view" at bounding box center [108, 690] width 125 height 18
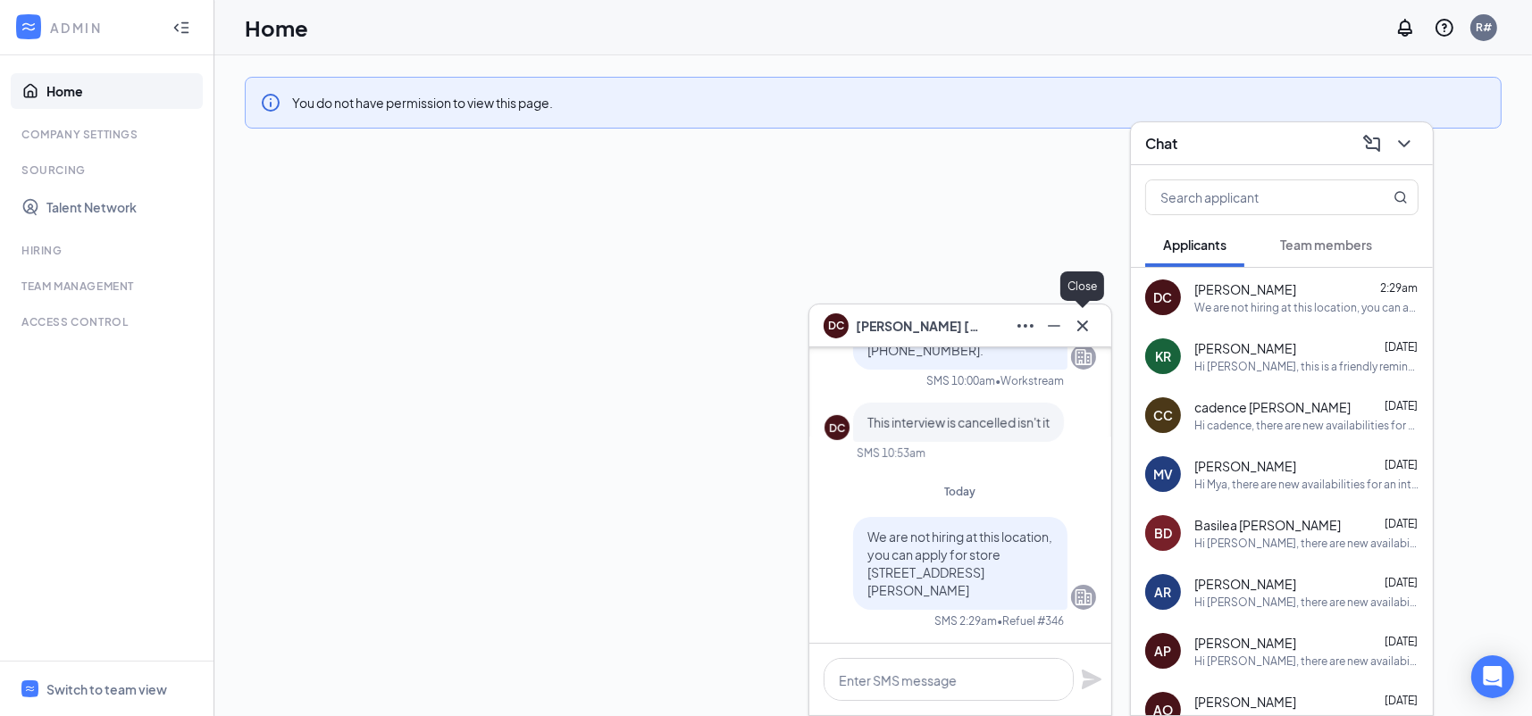
click at [1079, 323] on icon "Cross" at bounding box center [1082, 325] width 11 height 11
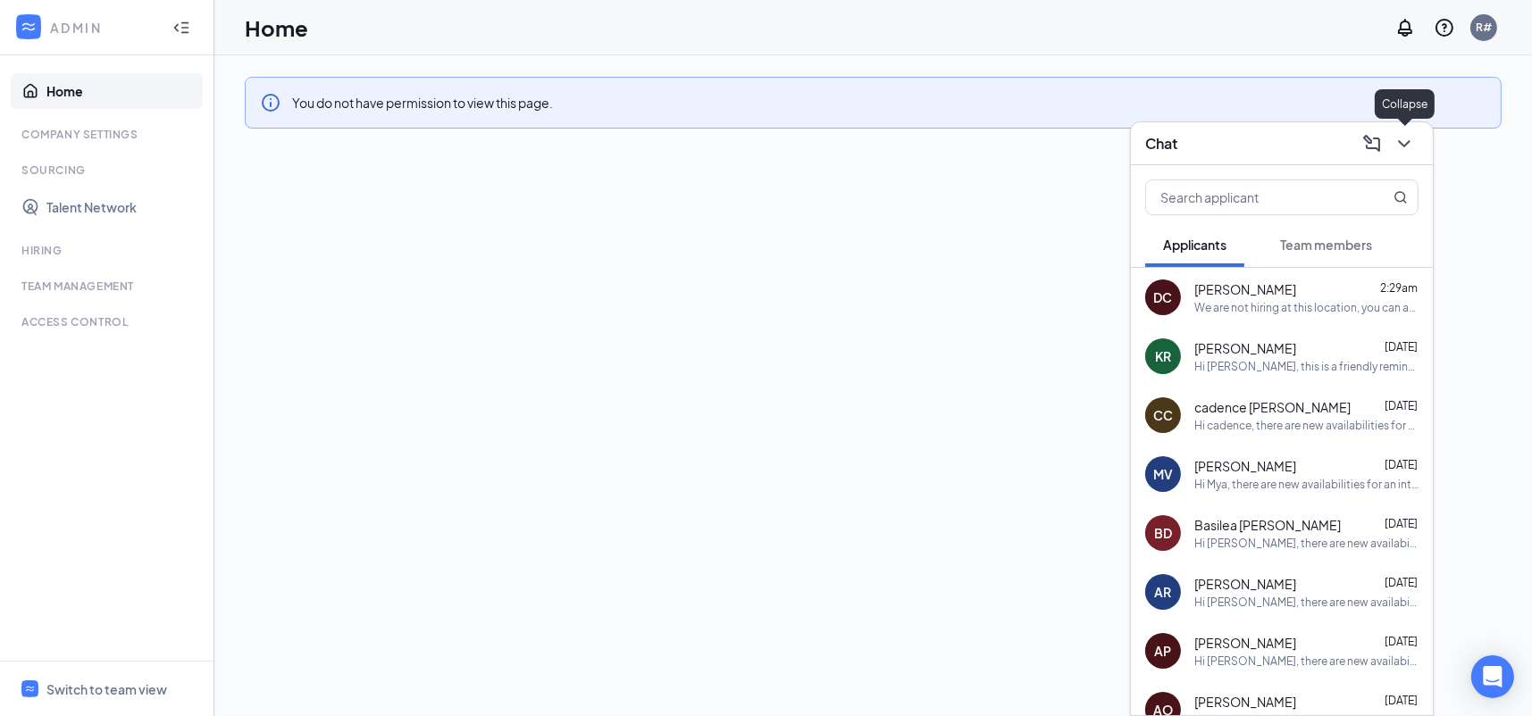
click at [1408, 134] on icon "ChevronDown" at bounding box center [1403, 143] width 21 height 21
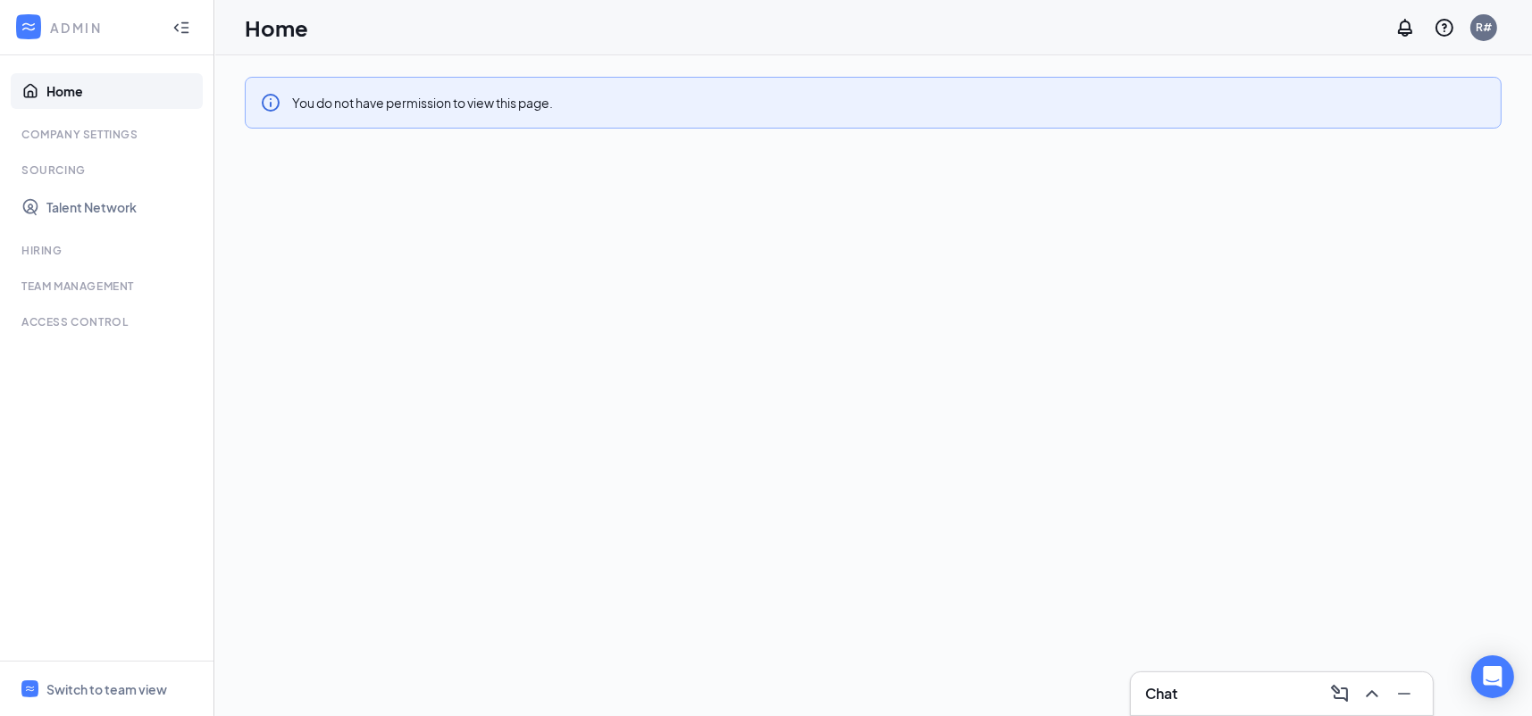
click at [59, 326] on div "Access control" at bounding box center [108, 321] width 174 height 15
click at [1309, 690] on div "Chat" at bounding box center [1281, 694] width 273 height 29
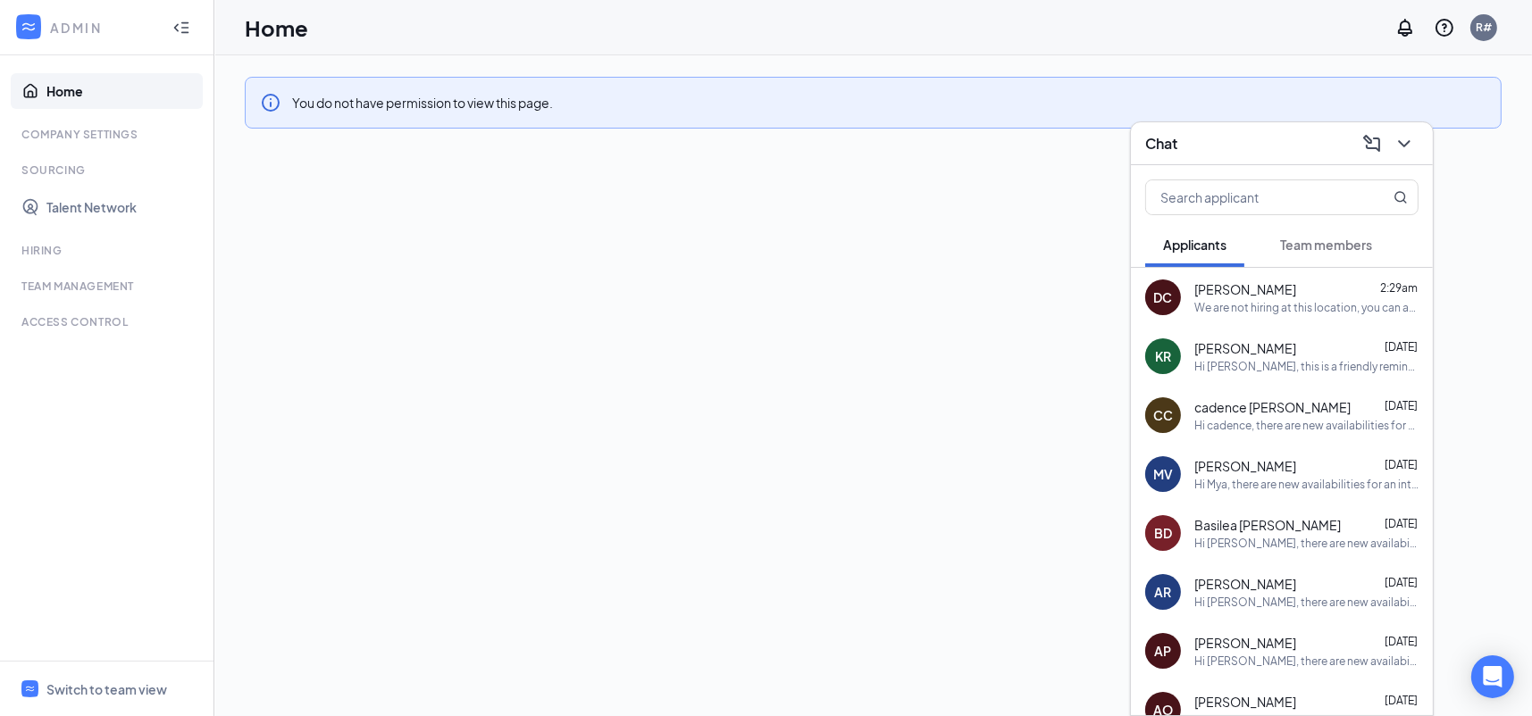
click at [1260, 309] on div "We are not hiring at this location, you can apply for store [STREET_ADDRESS][PE…" at bounding box center [1306, 307] width 224 height 15
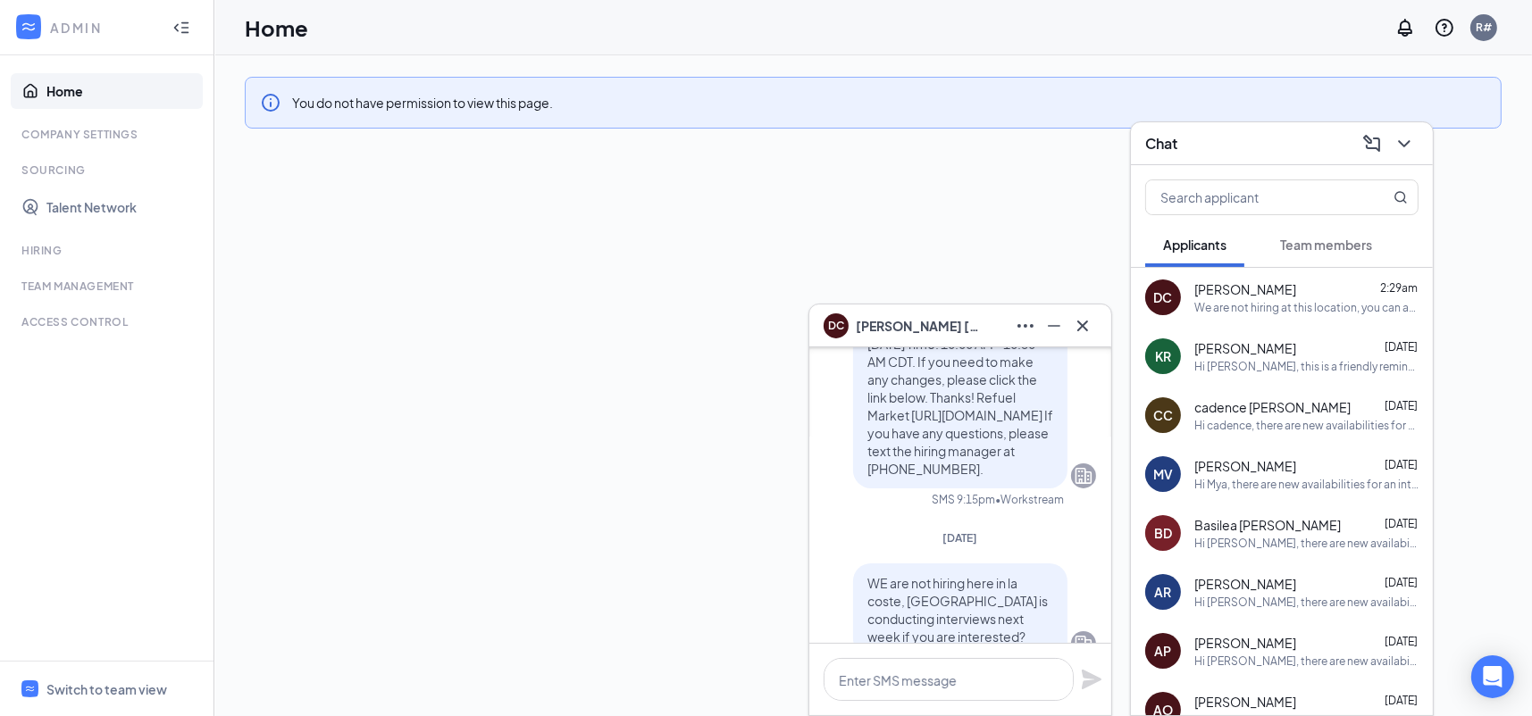
scroll to position [-821, 0]
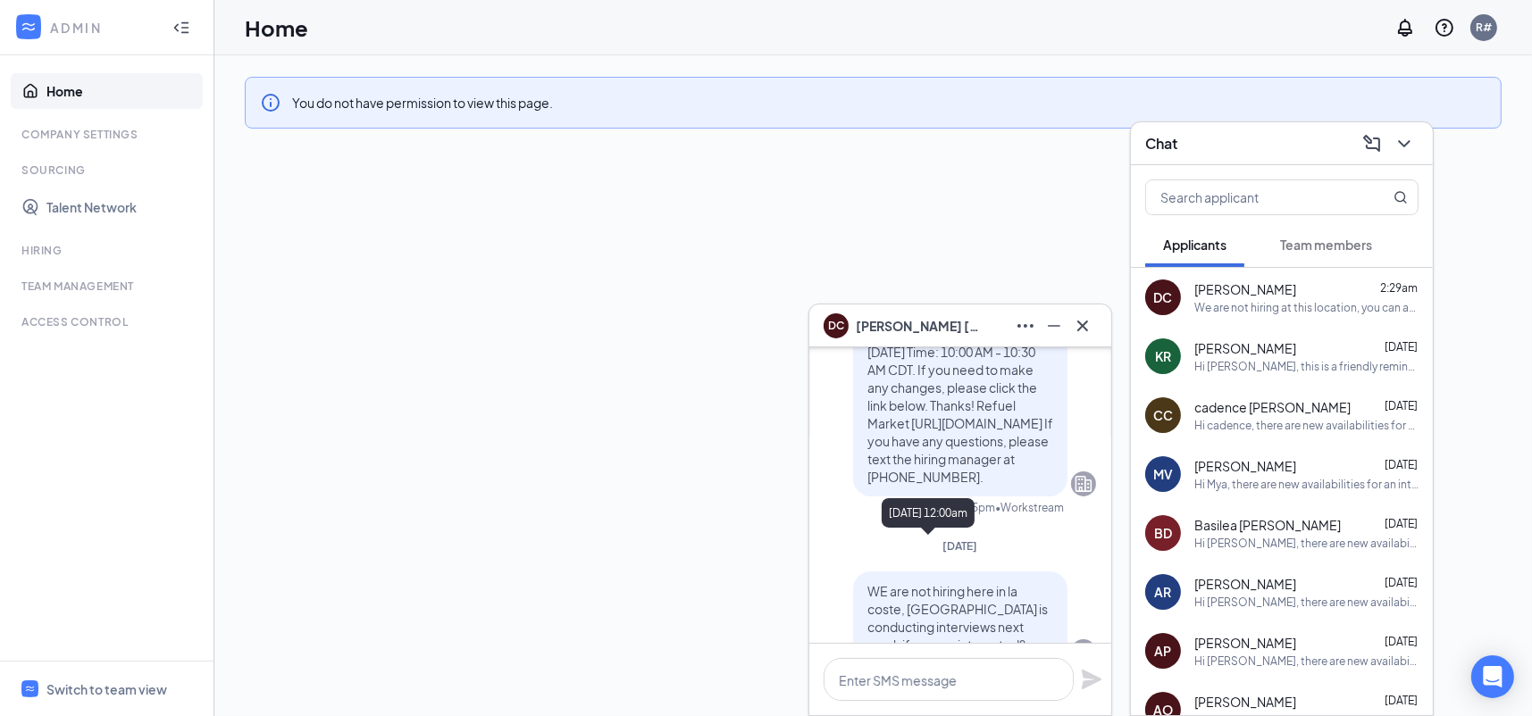
click at [829, 542] on div "[DATE]" at bounding box center [960, 546] width 272 height 15
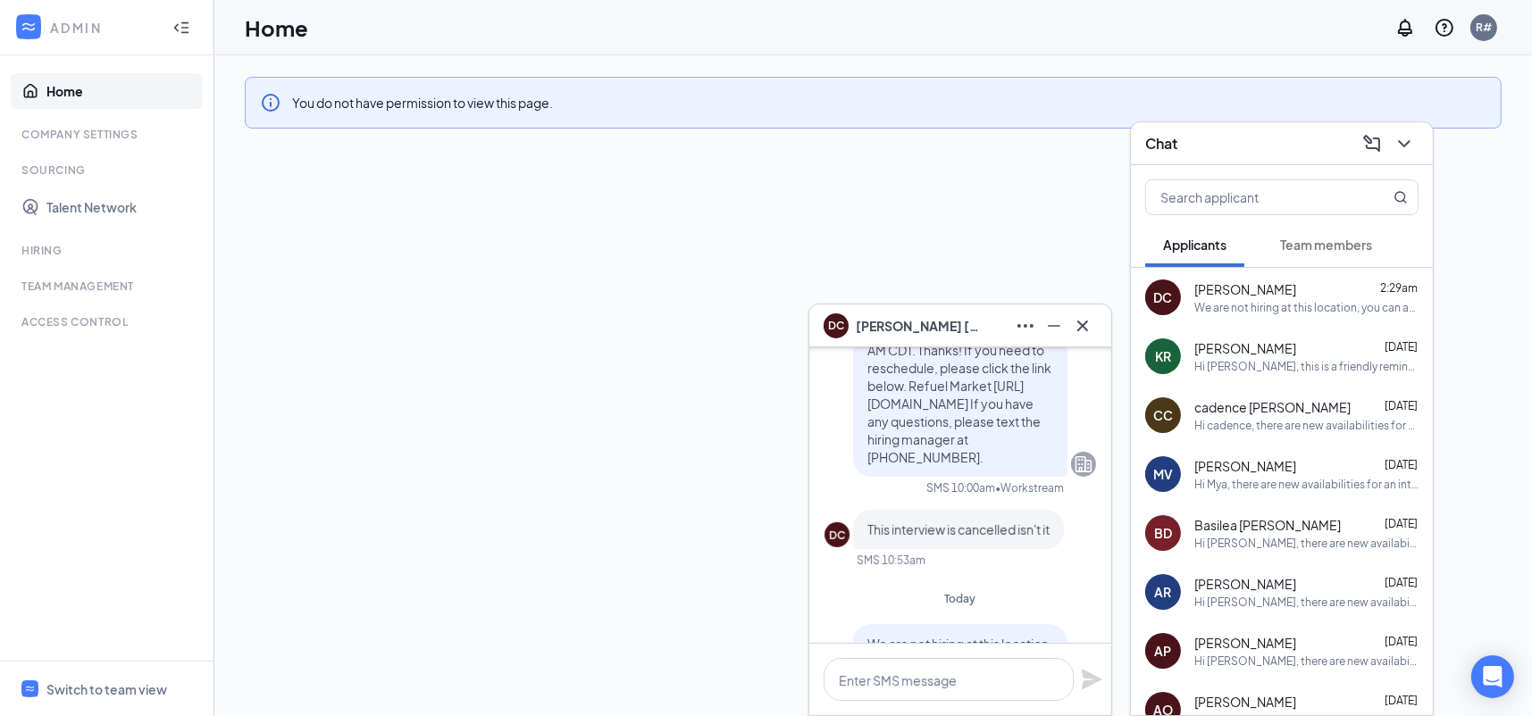
scroll to position [0, 0]
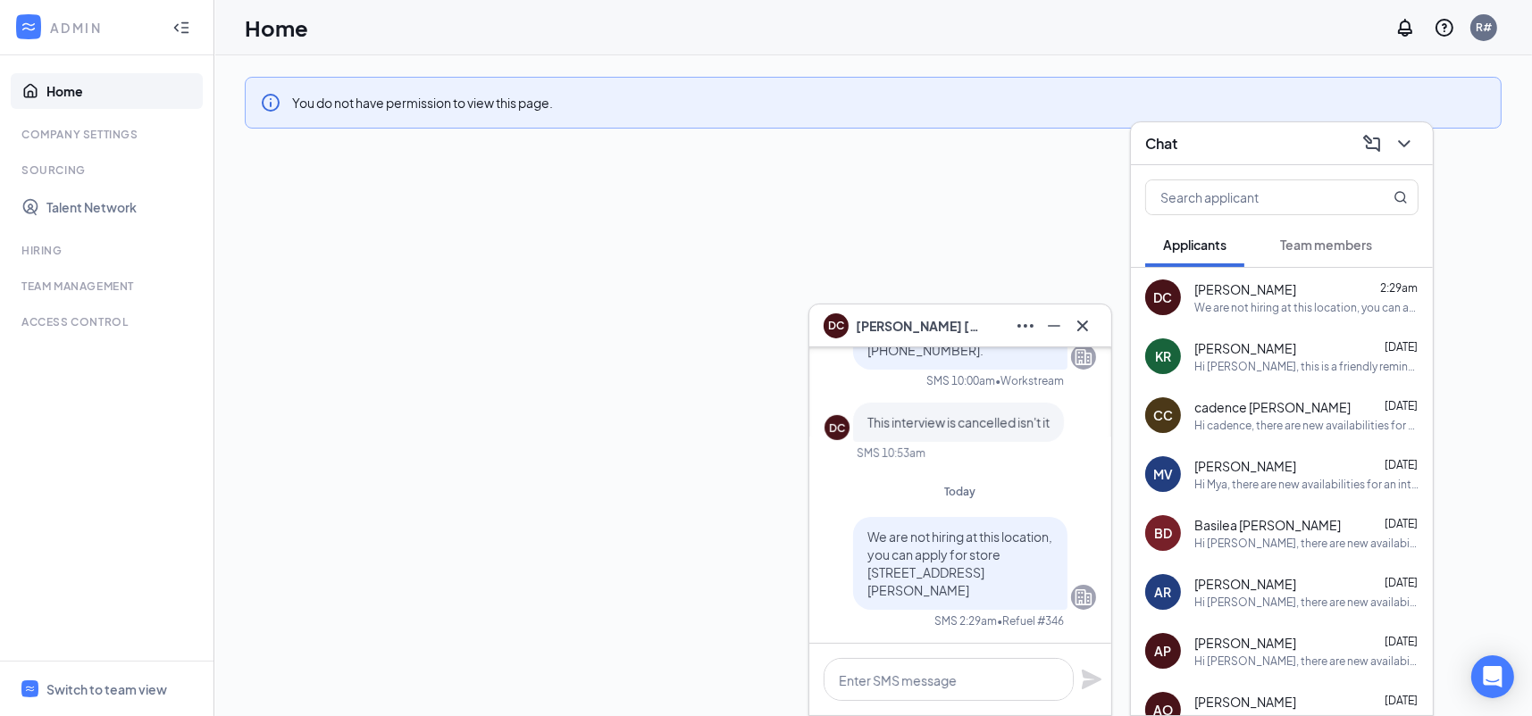
click at [894, 324] on span "[PERSON_NAME]" at bounding box center [918, 326] width 125 height 20
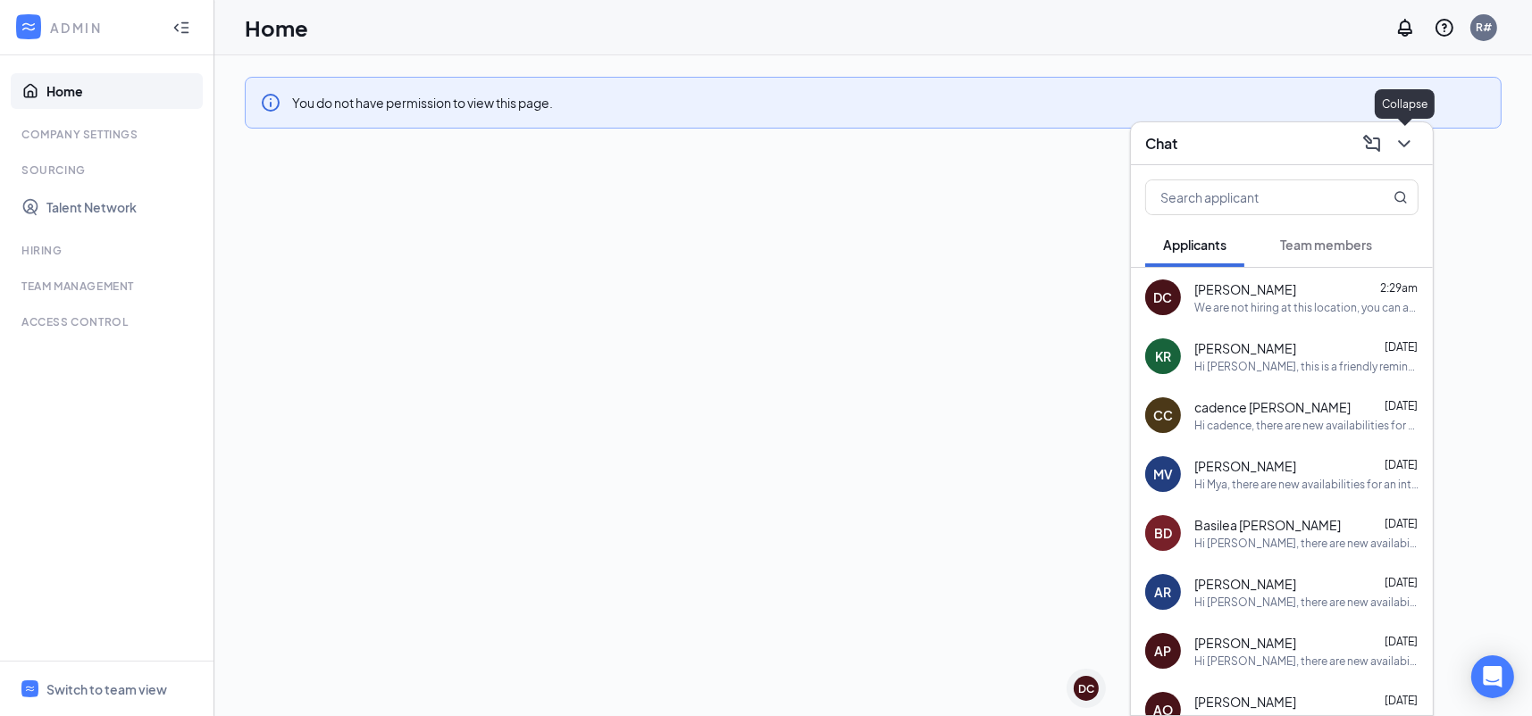
click at [1402, 145] on icon "ChevronDown" at bounding box center [1404, 143] width 12 height 7
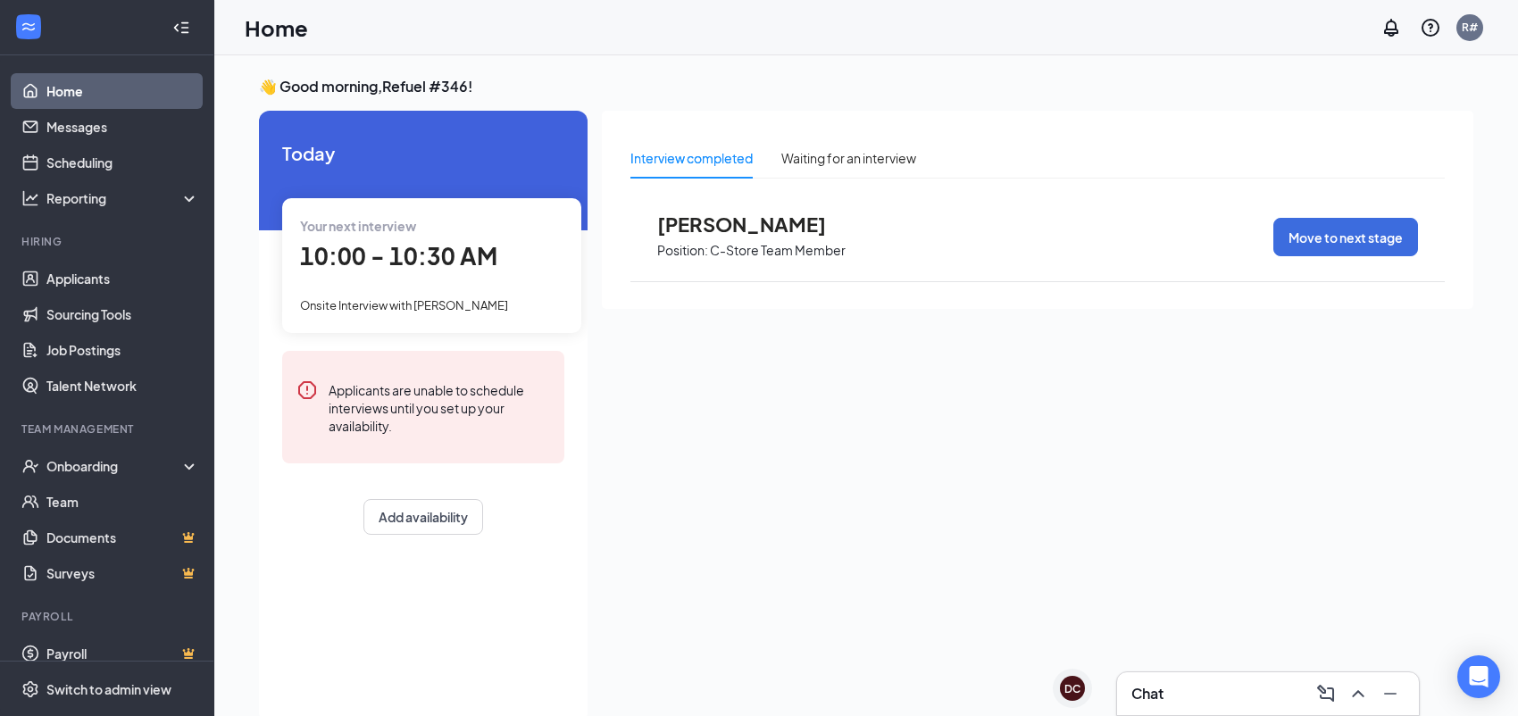
drag, startPoint x: 588, startPoint y: 59, endPoint x: 577, endPoint y: 62, distance: 11.0
click at [589, 58] on div "👋 Good morning, Refuel #346 ! [DATE] Your next interview 10:00 - 10:30 AM Onsit…" at bounding box center [866, 404] width 1304 height 698
click at [54, 135] on link "Messages" at bounding box center [122, 127] width 153 height 36
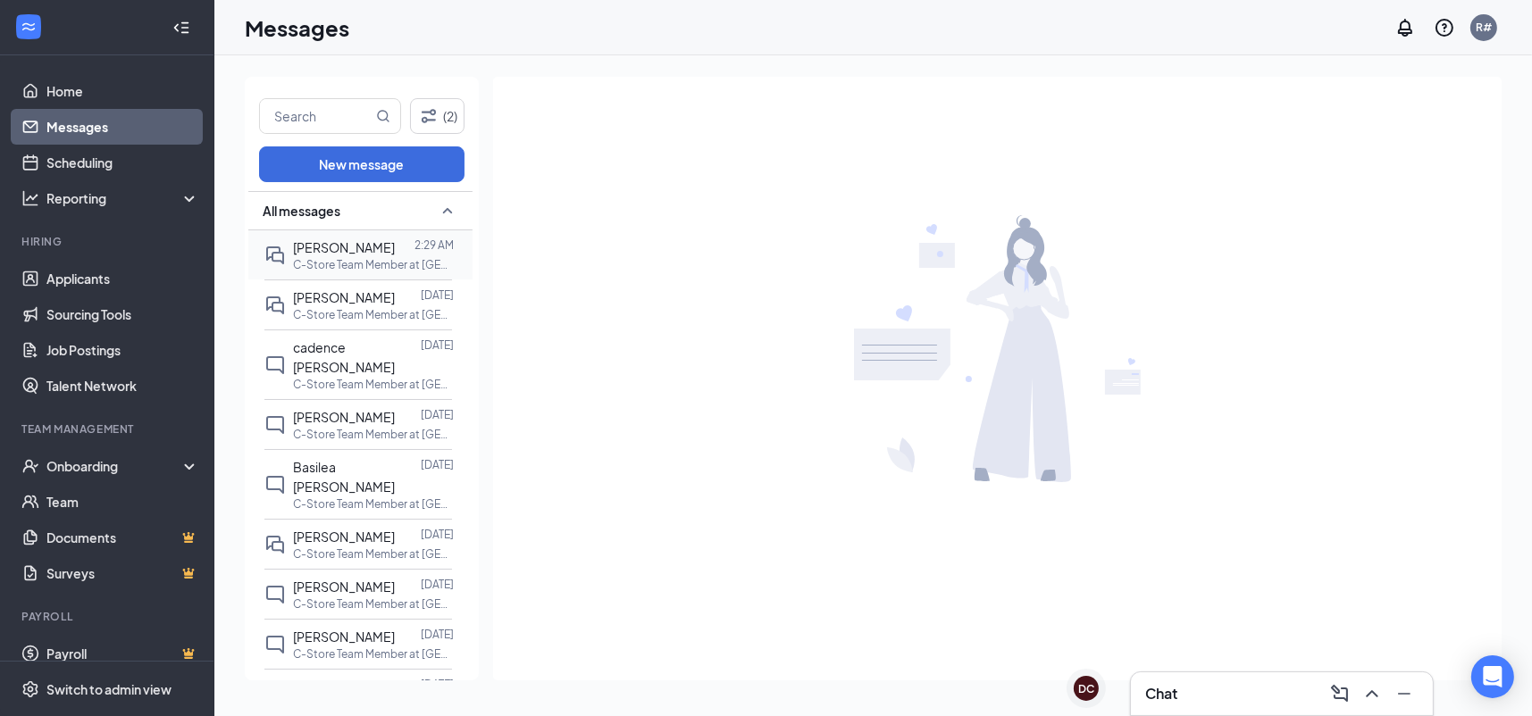
click at [349, 255] on div "[PERSON_NAME]" at bounding box center [344, 248] width 102 height 20
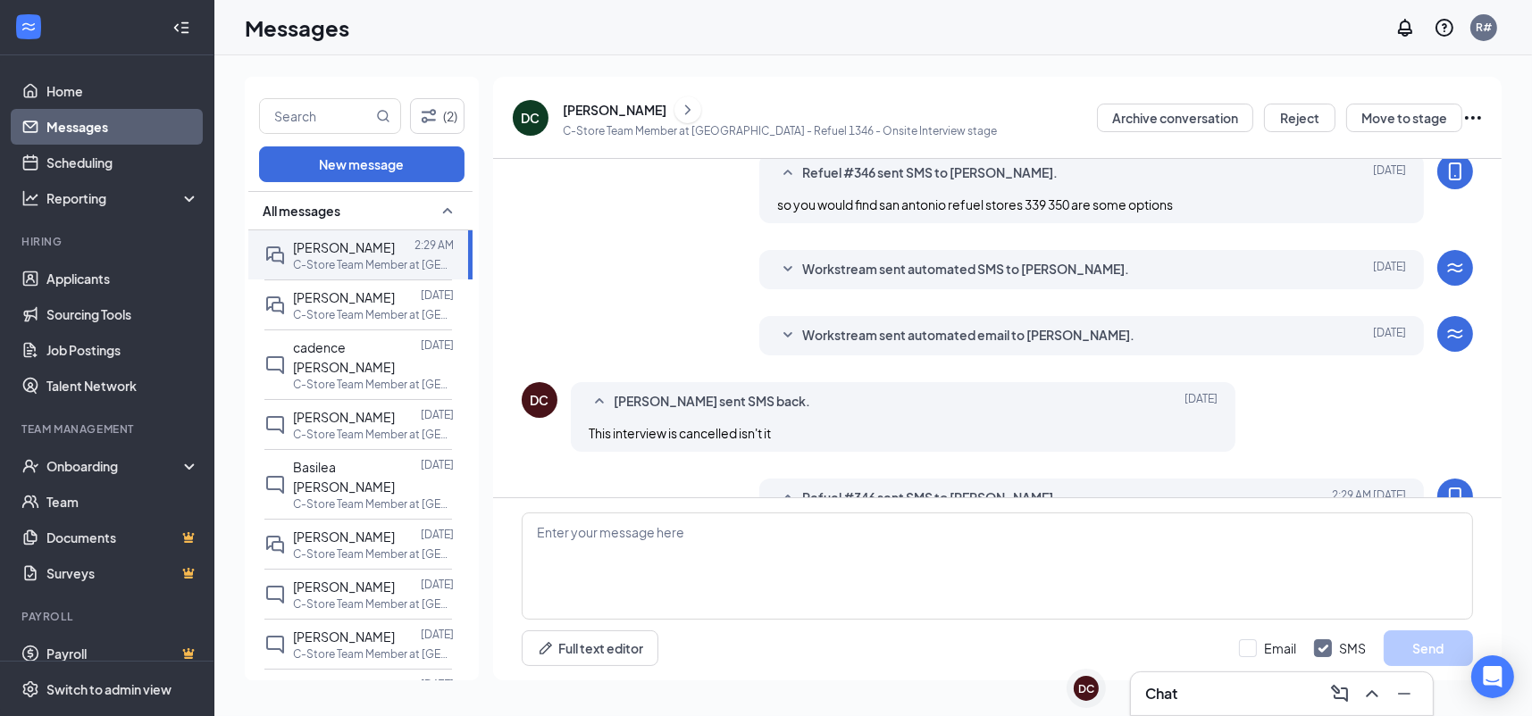
scroll to position [515, 0]
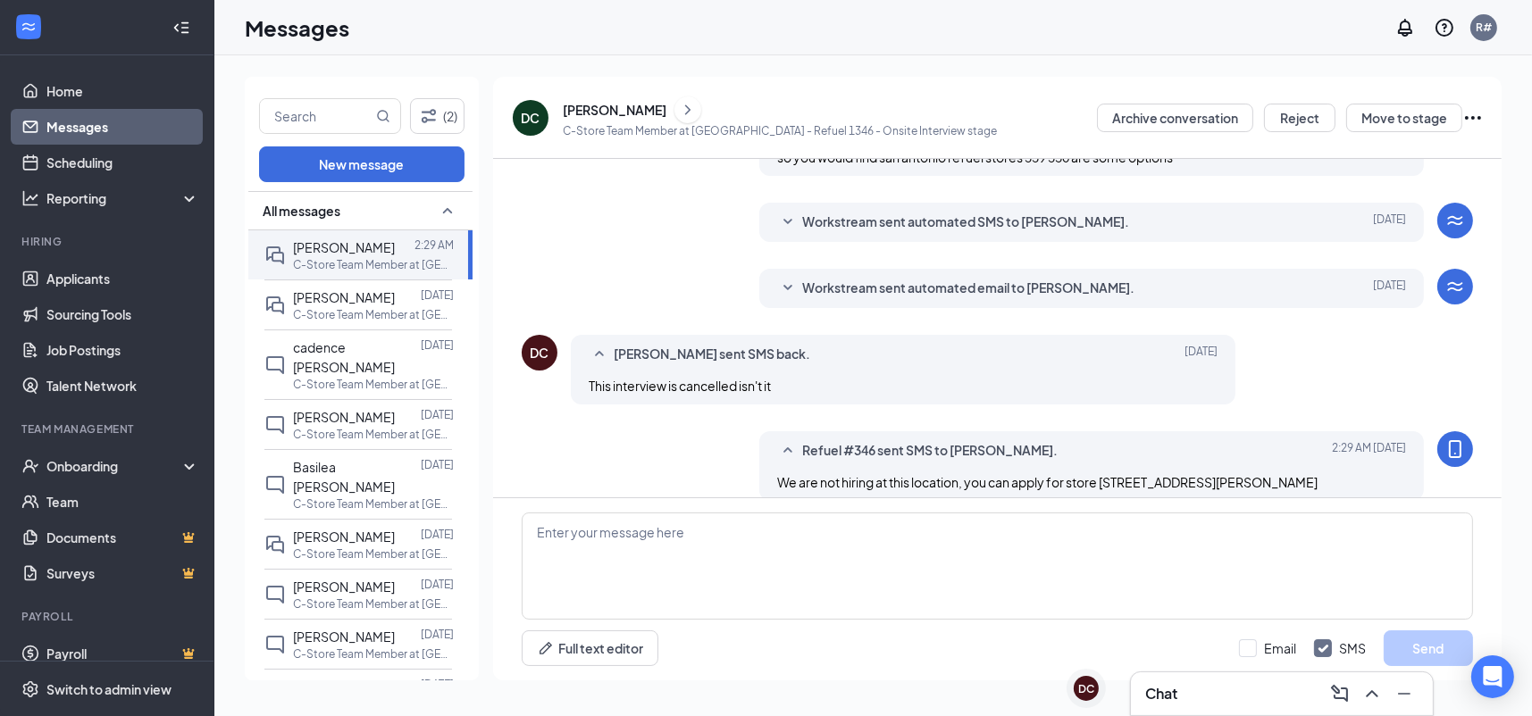
click at [1474, 116] on icon "Ellipses" at bounding box center [1473, 118] width 16 height 4
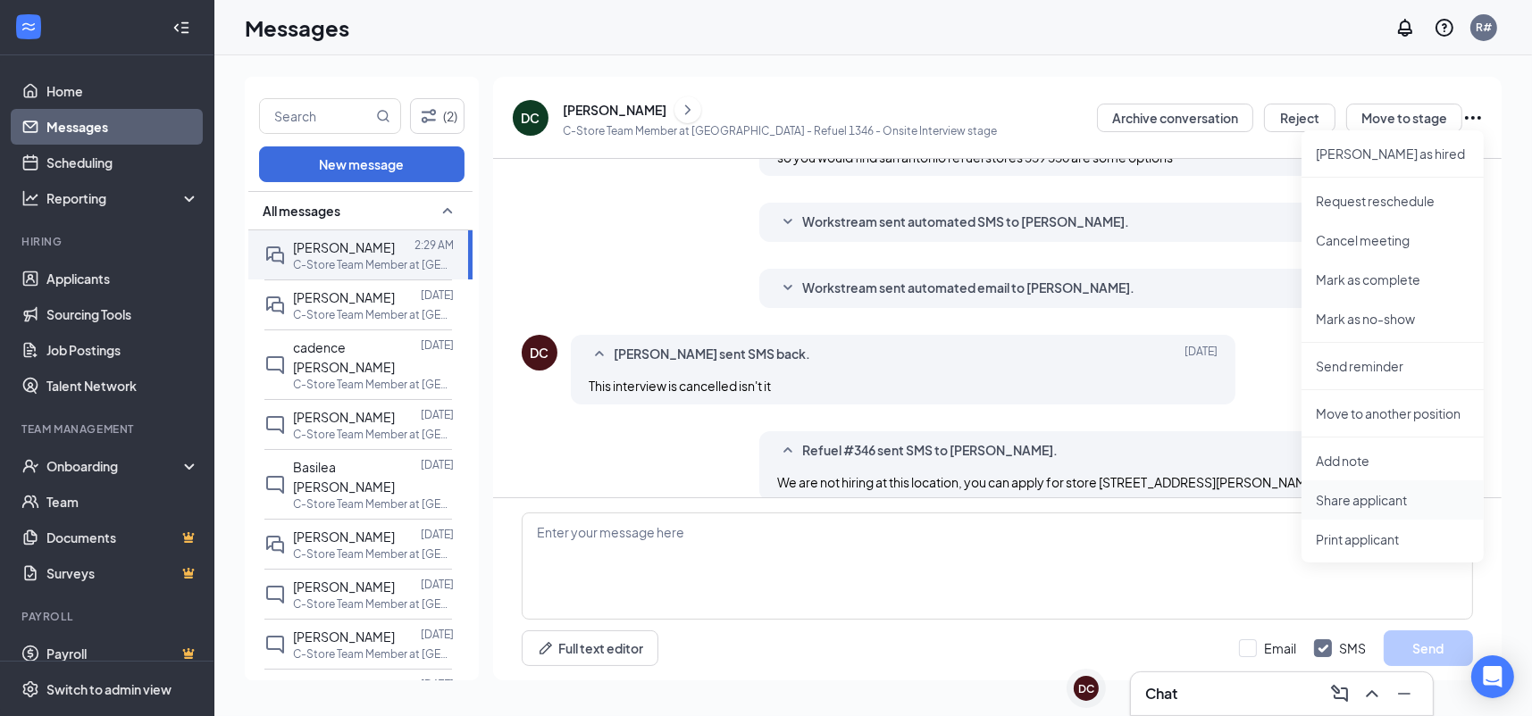
click at [1351, 504] on p "Share applicant" at bounding box center [1393, 500] width 154 height 18
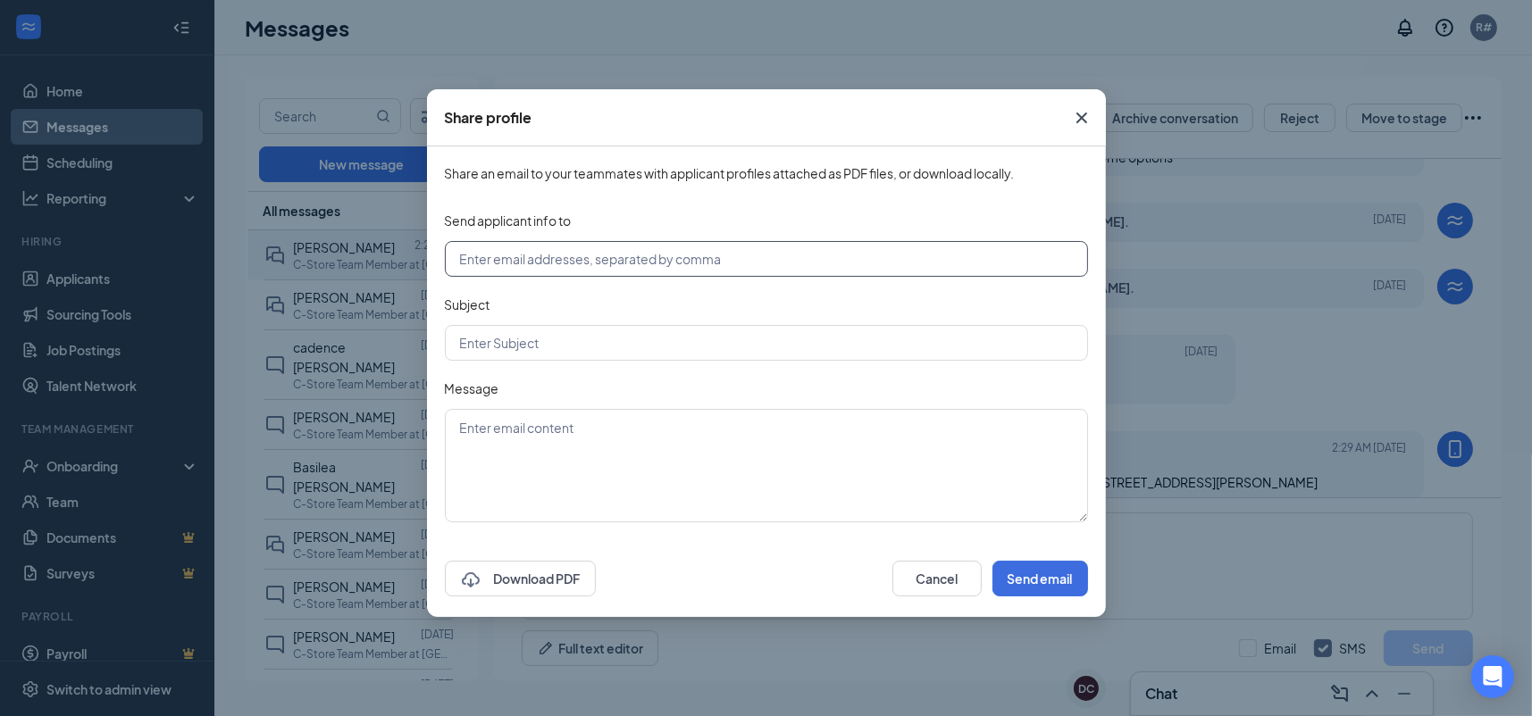
click at [638, 263] on input "text" at bounding box center [766, 259] width 643 height 36
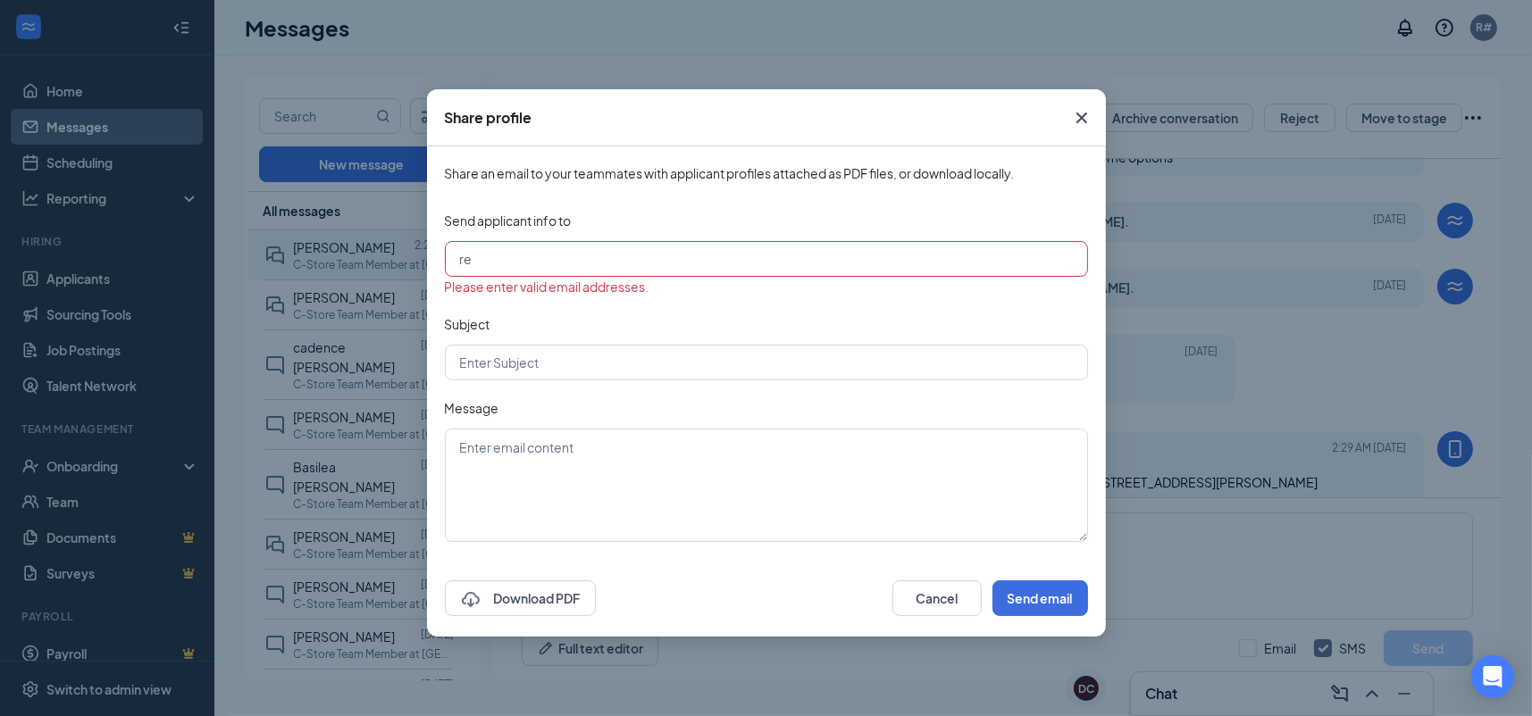
type input "r"
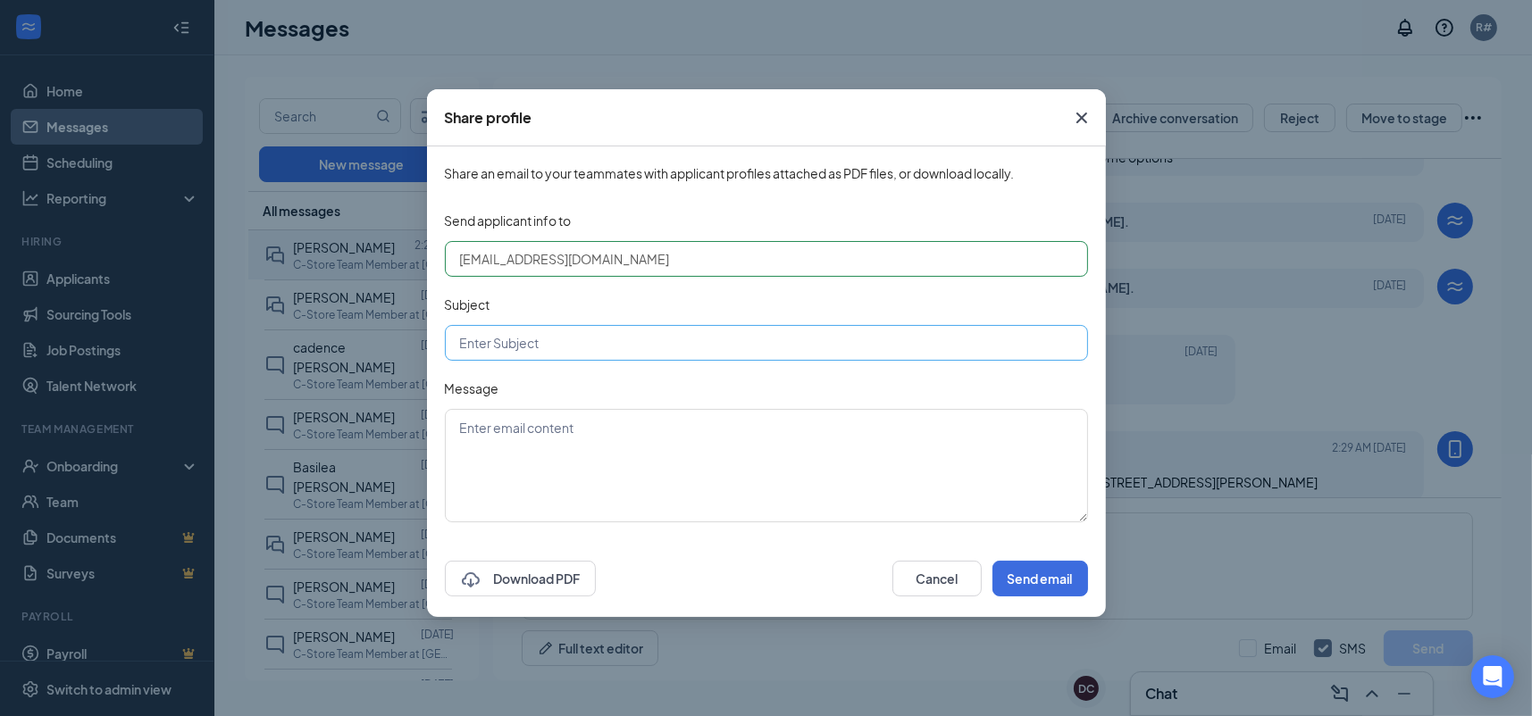
type input "[EMAIL_ADDRESS][DOMAIN_NAME]"
click at [537, 355] on input "text" at bounding box center [766, 343] width 643 height 36
type input "[PERSON_NAME]"
click at [623, 464] on textarea at bounding box center [766, 465] width 643 height 113
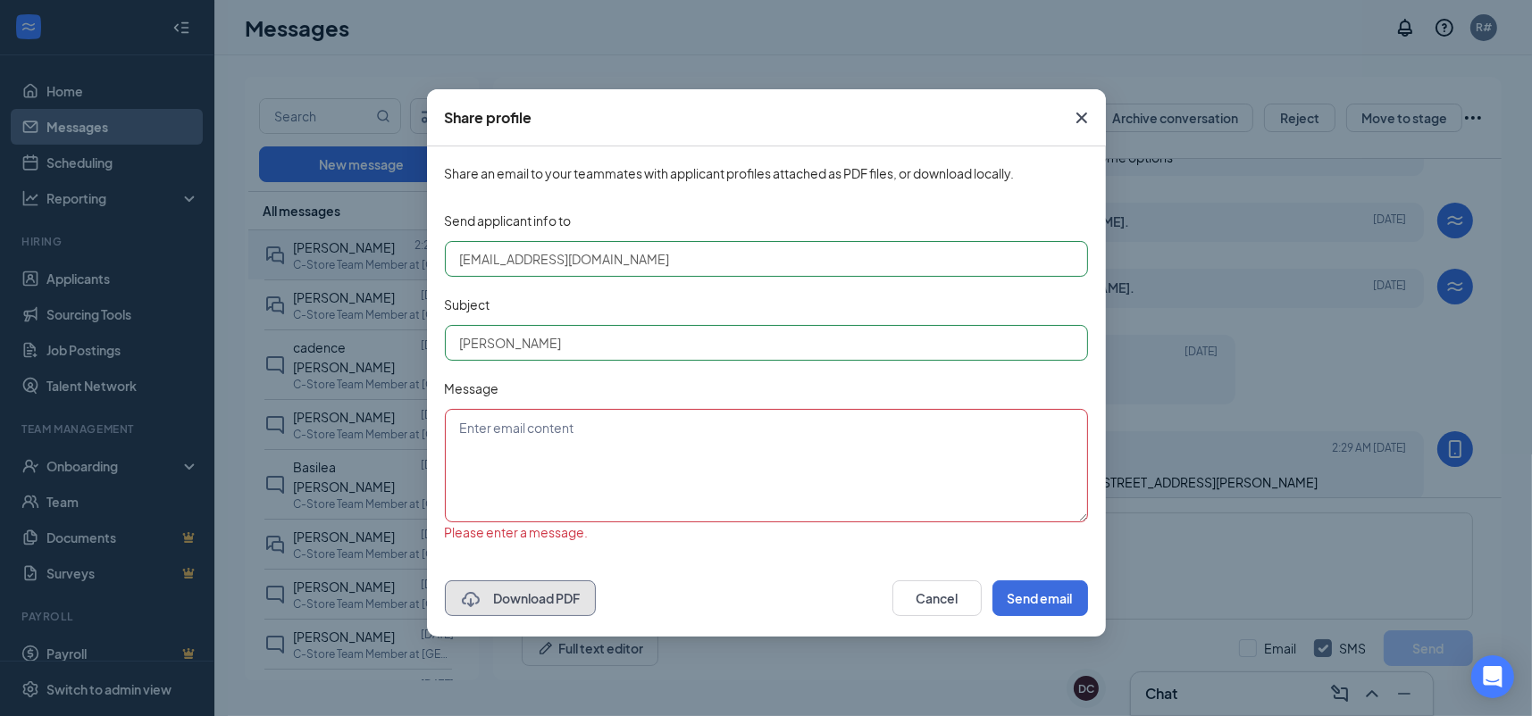
click at [514, 581] on button "Download PDF" at bounding box center [520, 599] width 151 height 36
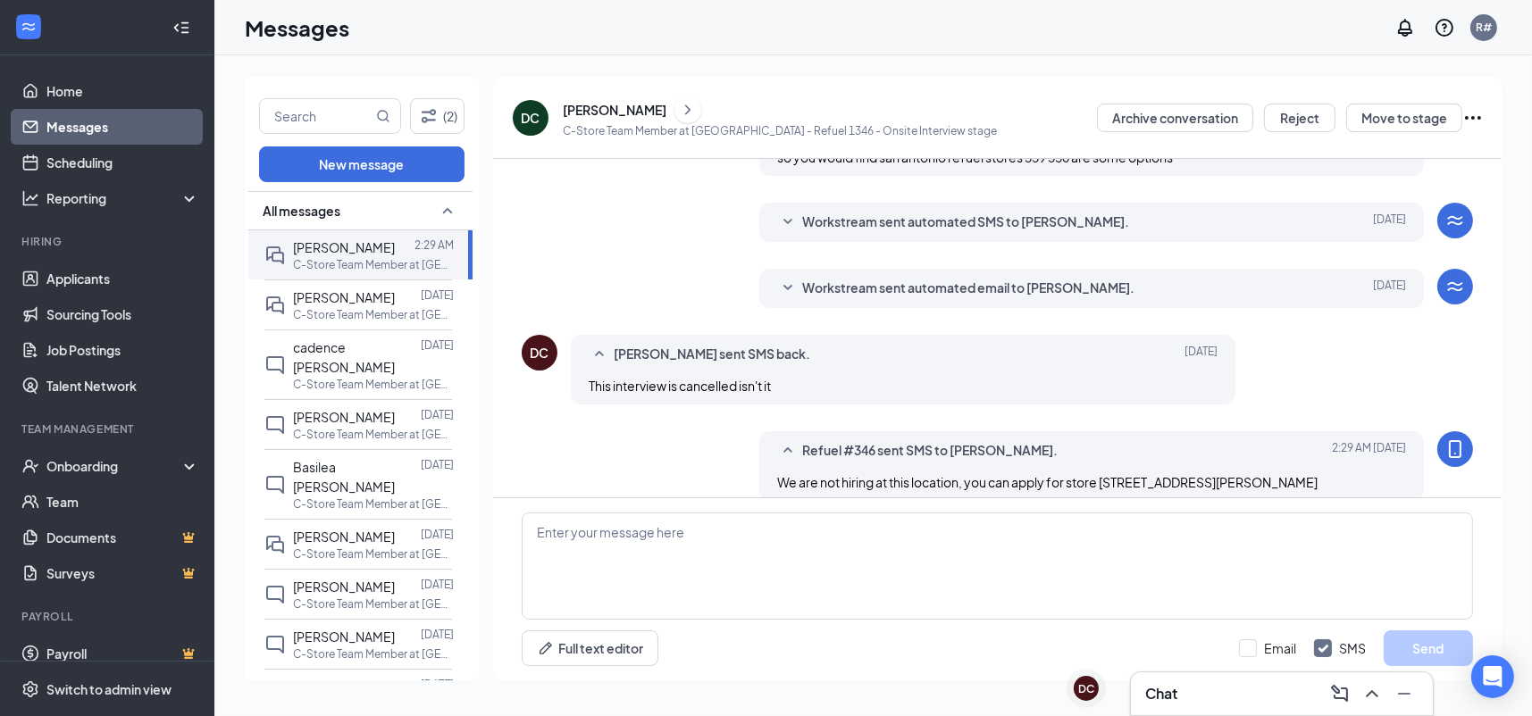
click at [1477, 116] on icon "Ellipses" at bounding box center [1473, 118] width 16 height 4
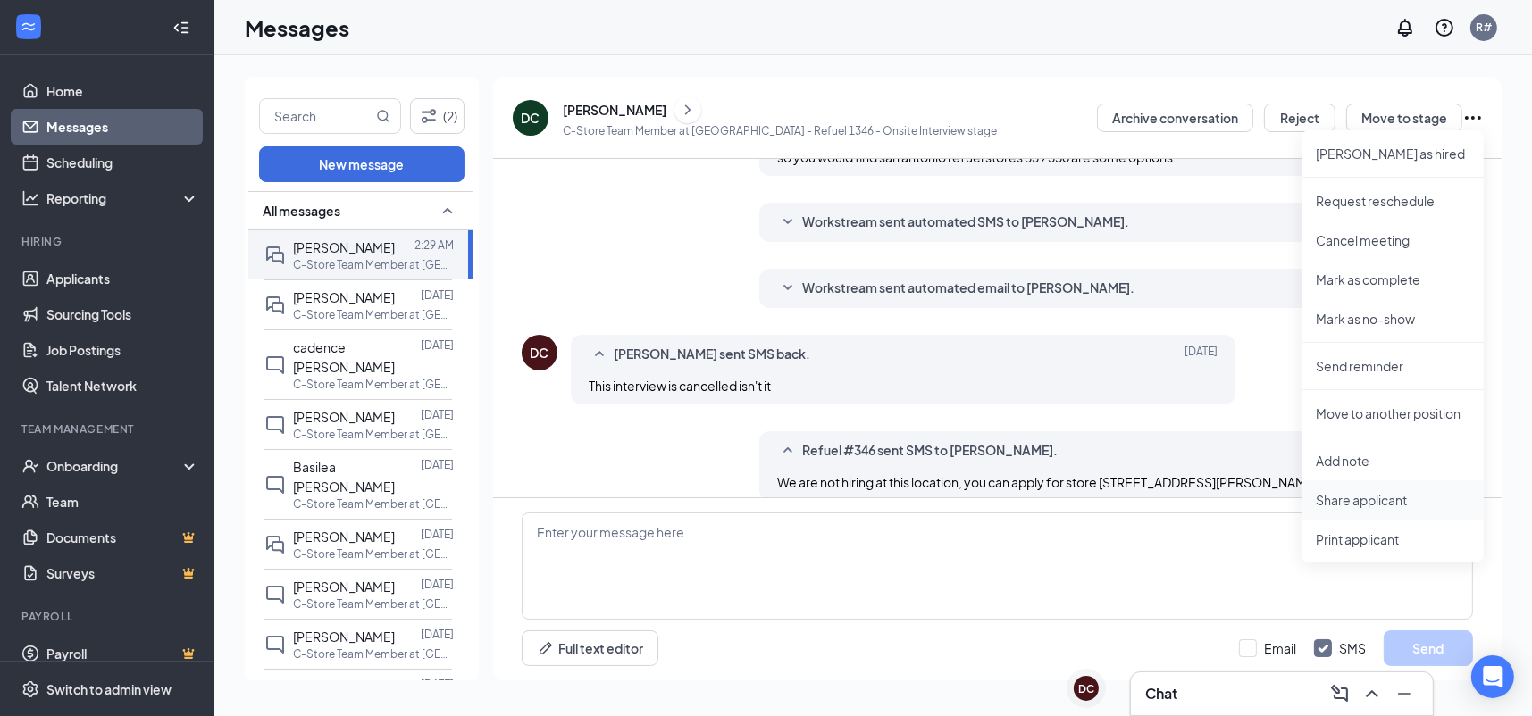
click at [1368, 498] on p "Share applicant" at bounding box center [1393, 500] width 154 height 18
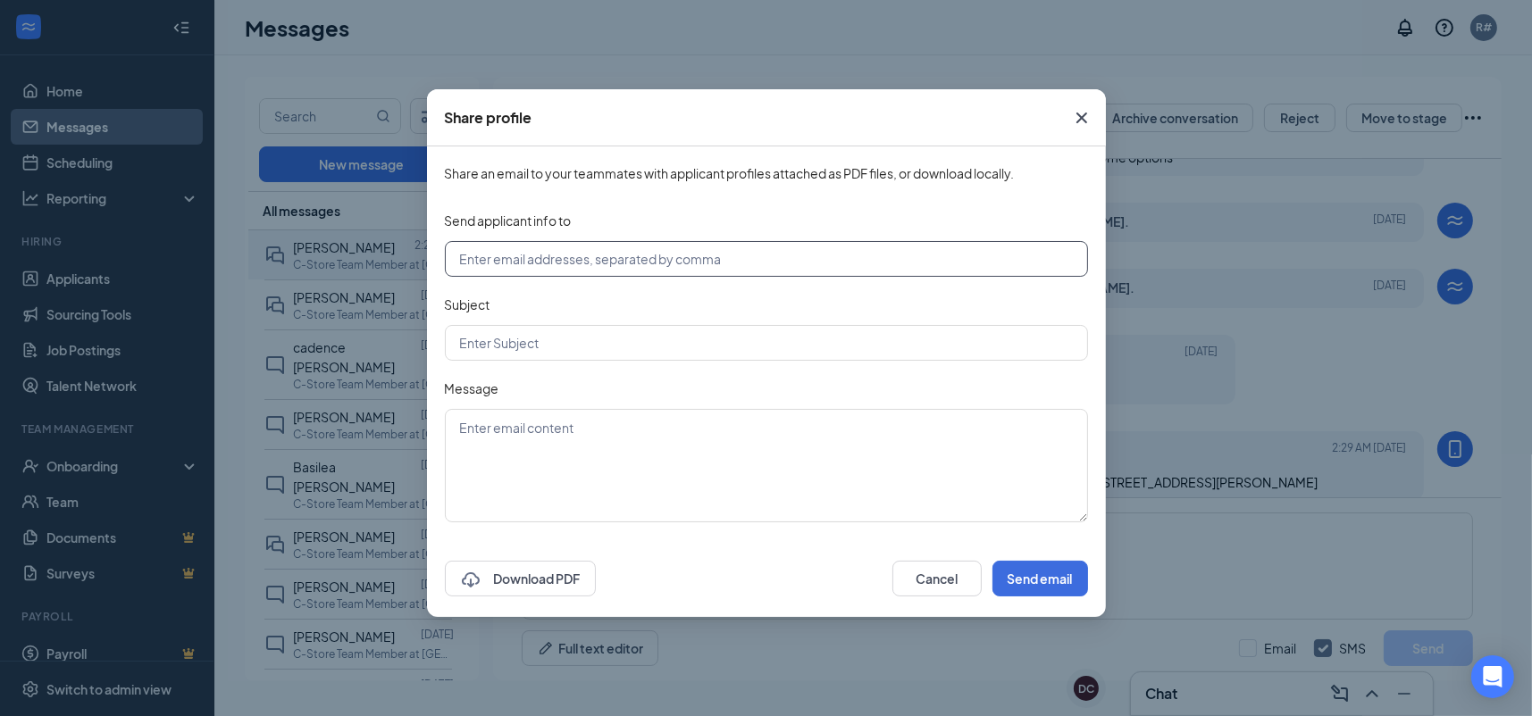
click at [610, 263] on input "text" at bounding box center [766, 259] width 643 height 36
type input "[EMAIL_ADDRESS][DOMAIN_NAME]"
click at [548, 347] on input "text" at bounding box center [766, 343] width 643 height 36
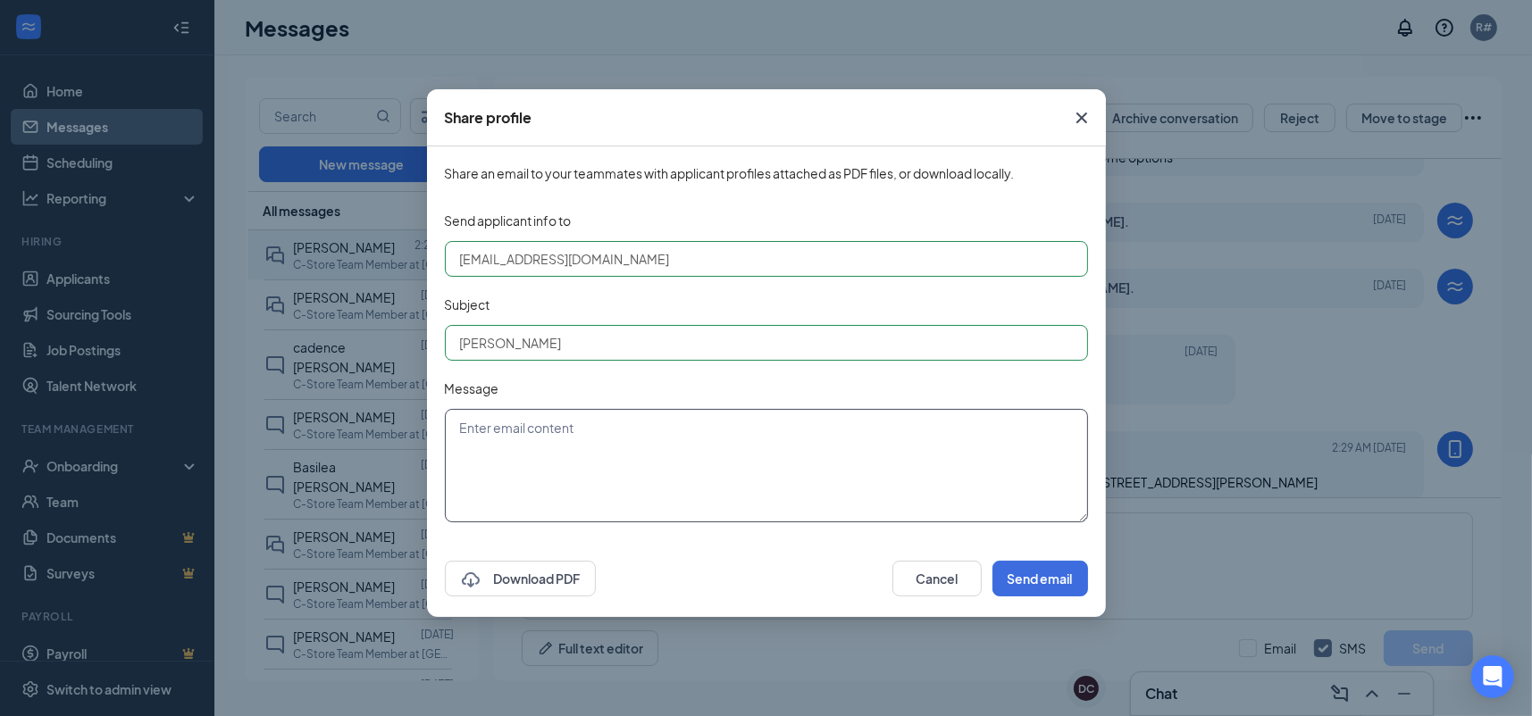
click at [528, 435] on textarea at bounding box center [766, 465] width 643 height 113
click at [513, 349] on input "[PERSON_NAME]" at bounding box center [766, 343] width 643 height 36
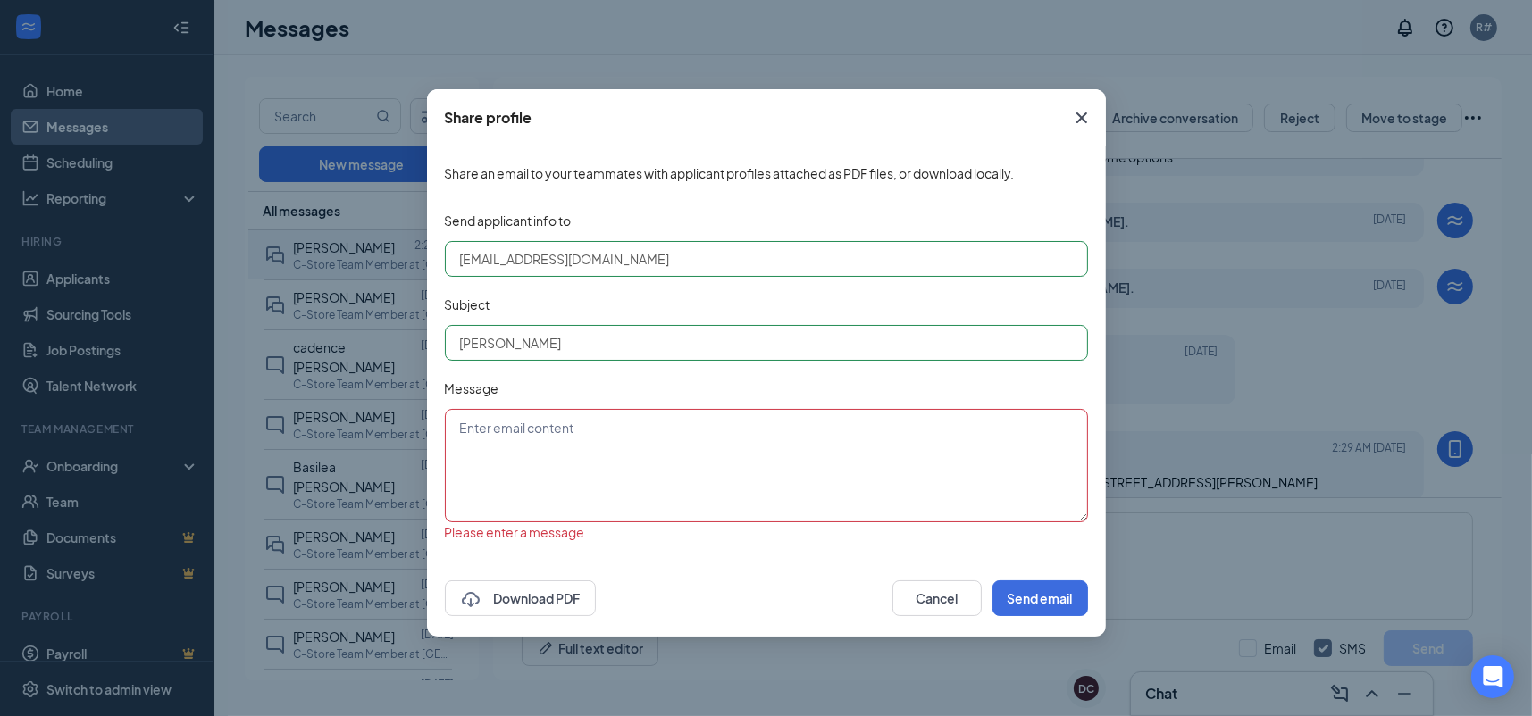
type input "[PERSON_NAME]"
click at [521, 445] on textarea at bounding box center [766, 465] width 643 height 113
type textarea "Looking for a position"
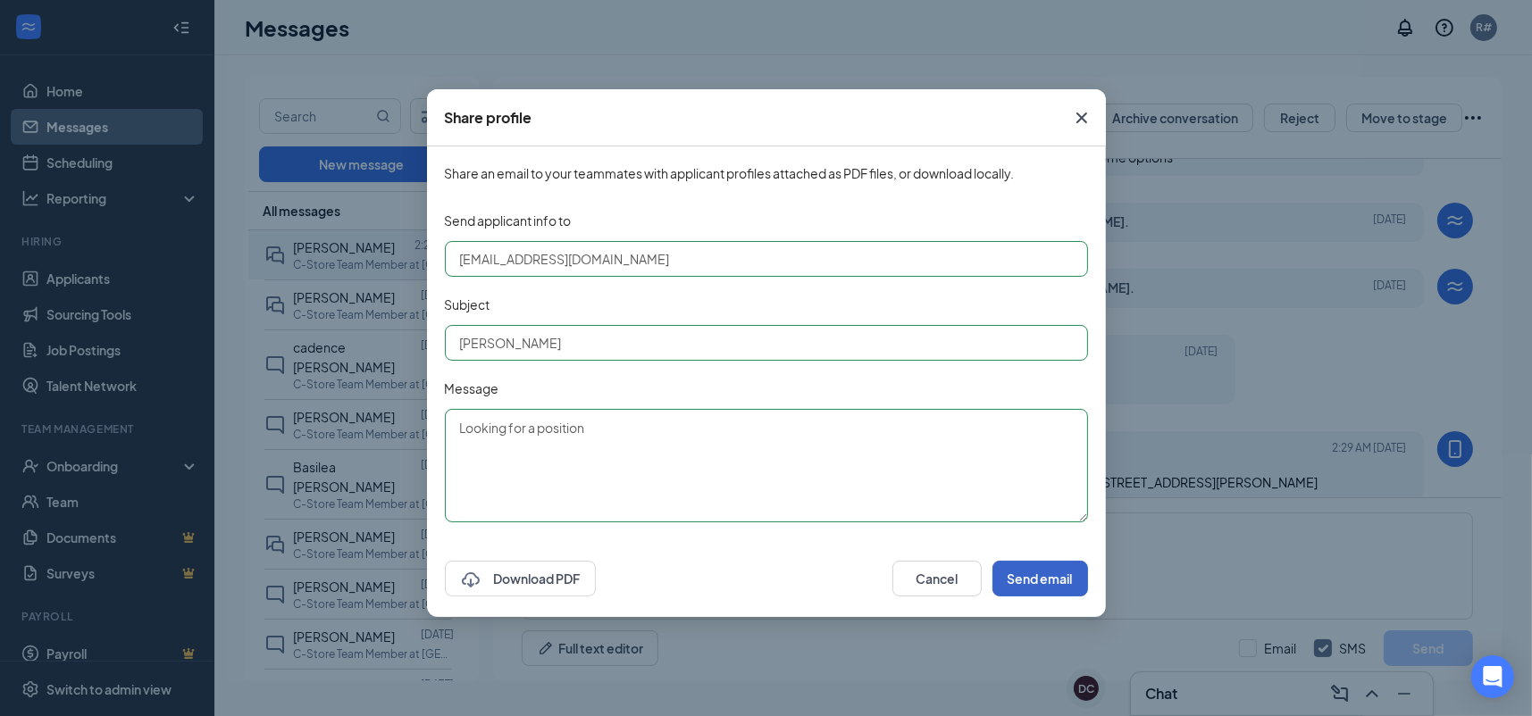
click at [1027, 589] on button "Send email" at bounding box center [1040, 579] width 96 height 36
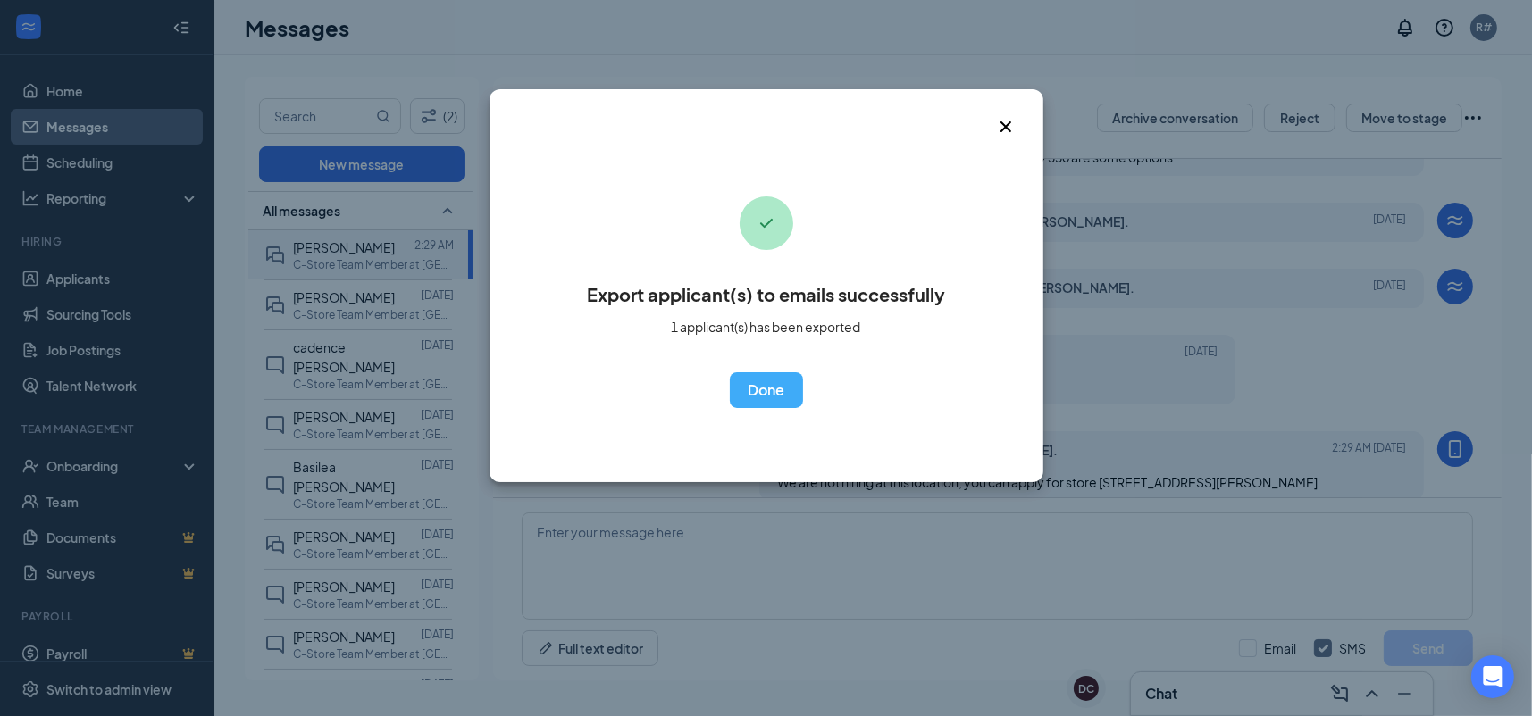
click at [1004, 130] on icon "Cross" at bounding box center [1005, 126] width 21 height 21
